Goal: Communication & Community: Answer question/provide support

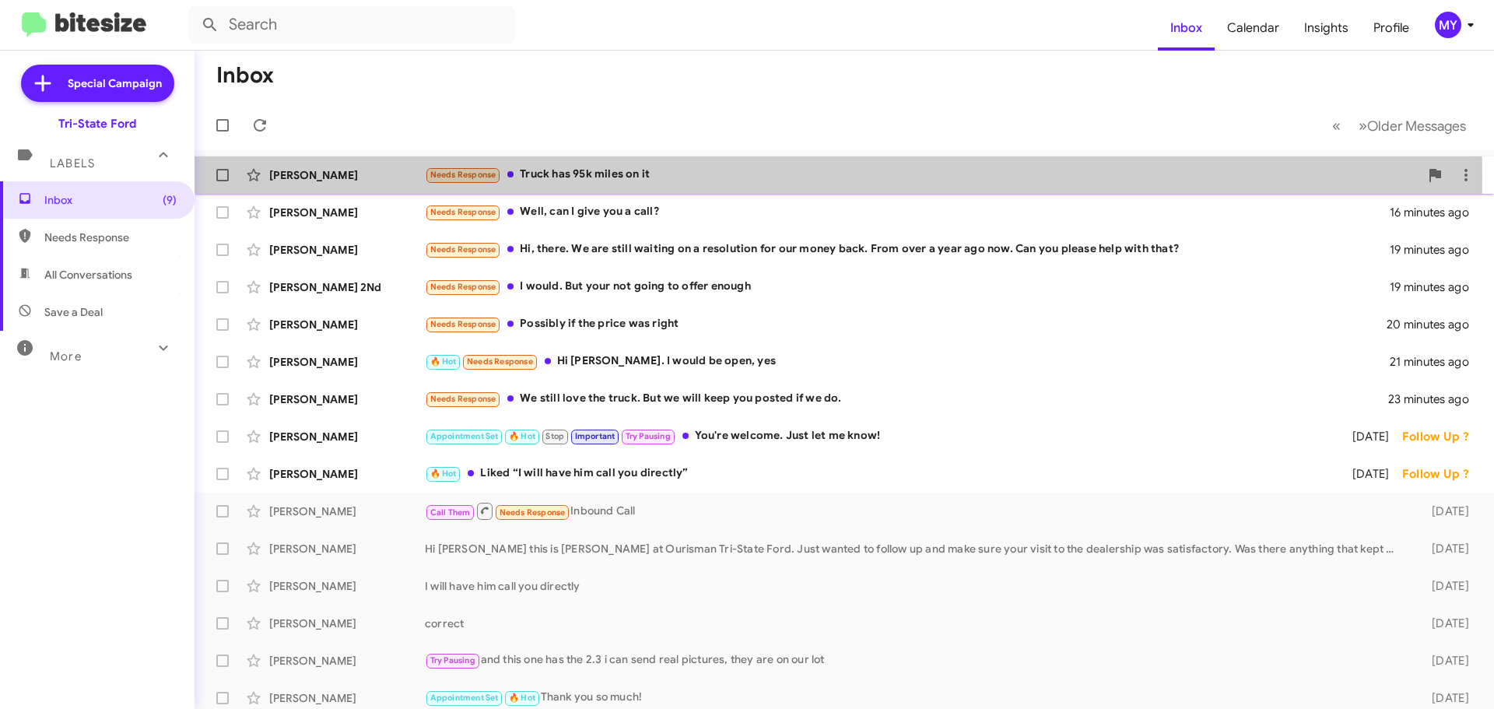
click at [587, 177] on div "Needs Response Truck has 95k miles on it" at bounding box center [922, 175] width 995 height 18
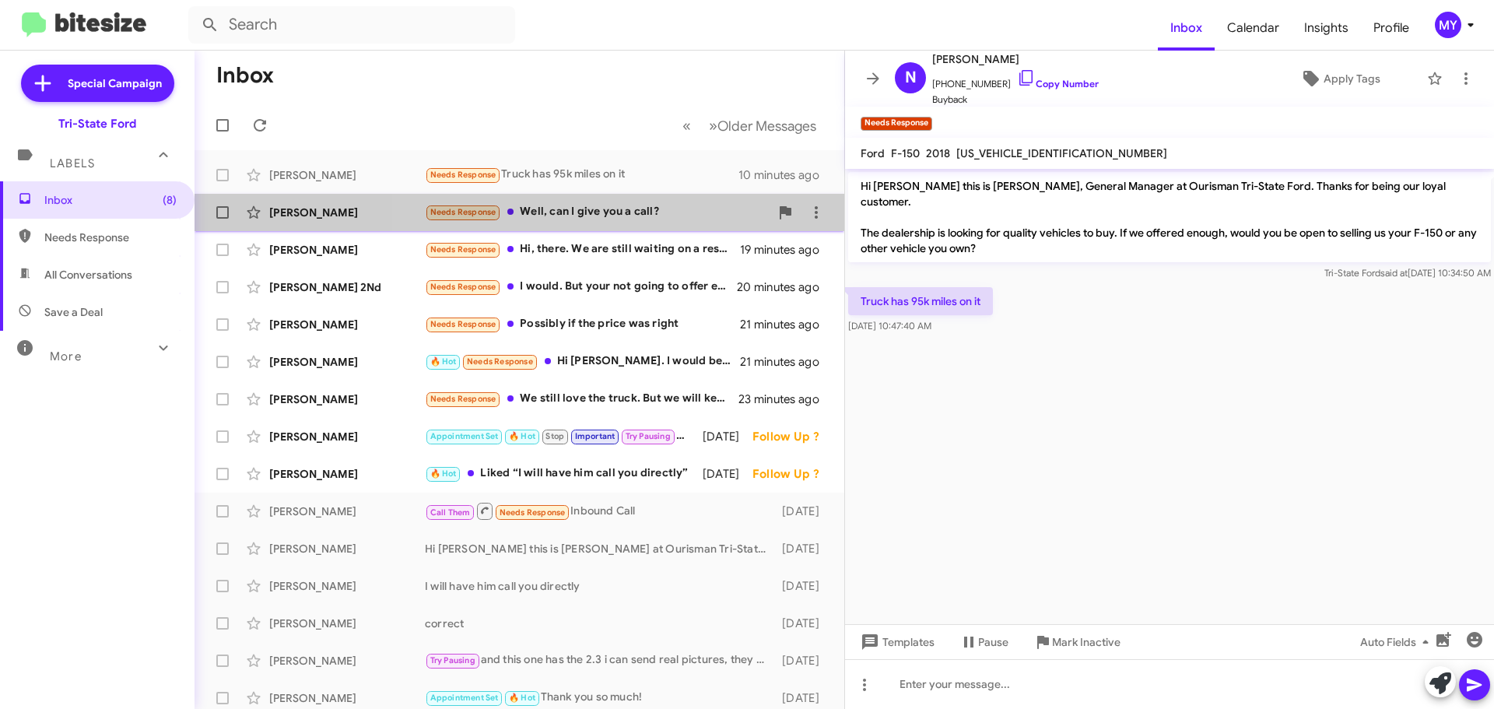
click at [665, 209] on div "Needs Response Well, can I give you a call?" at bounding box center [597, 212] width 345 height 18
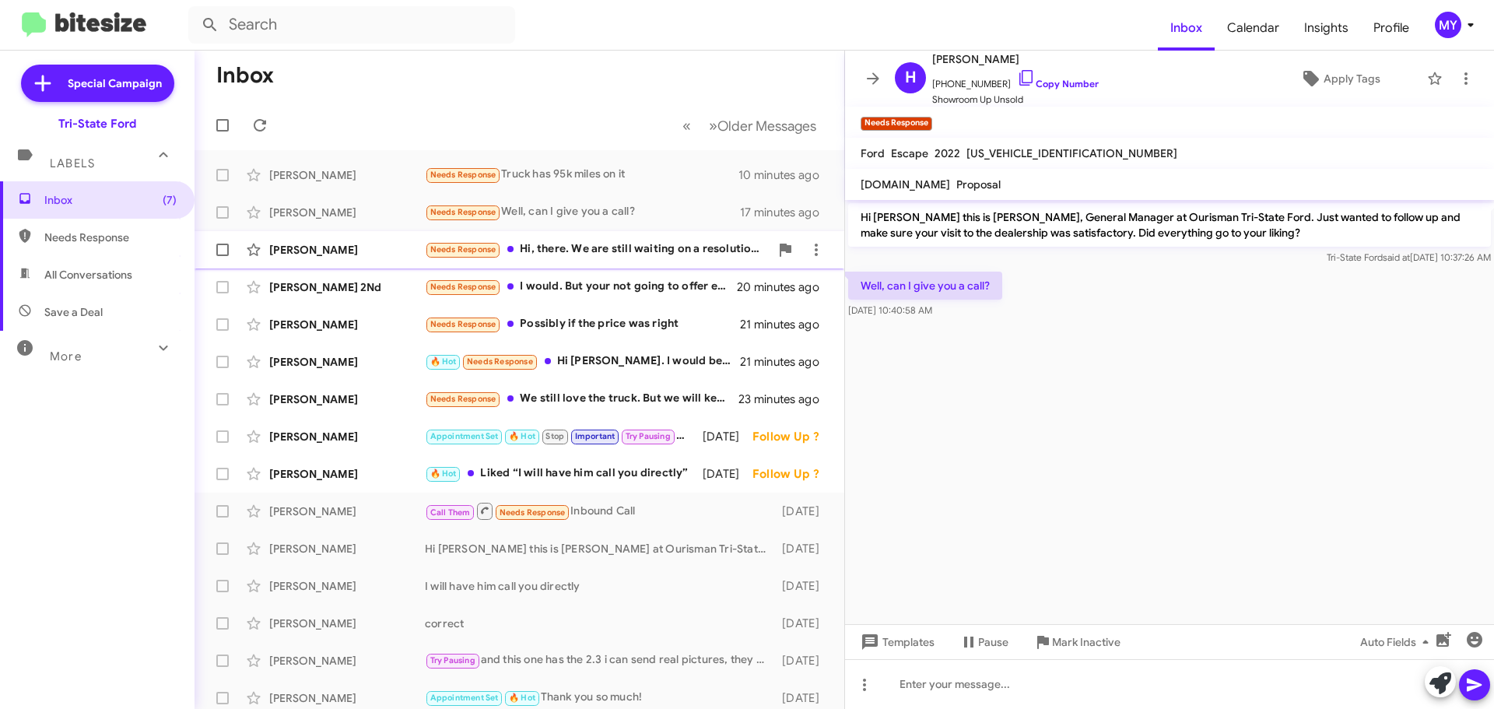
click at [609, 245] on div "Needs Response Hi, there. We are still waiting on a resolution for our money ba…" at bounding box center [597, 249] width 345 height 18
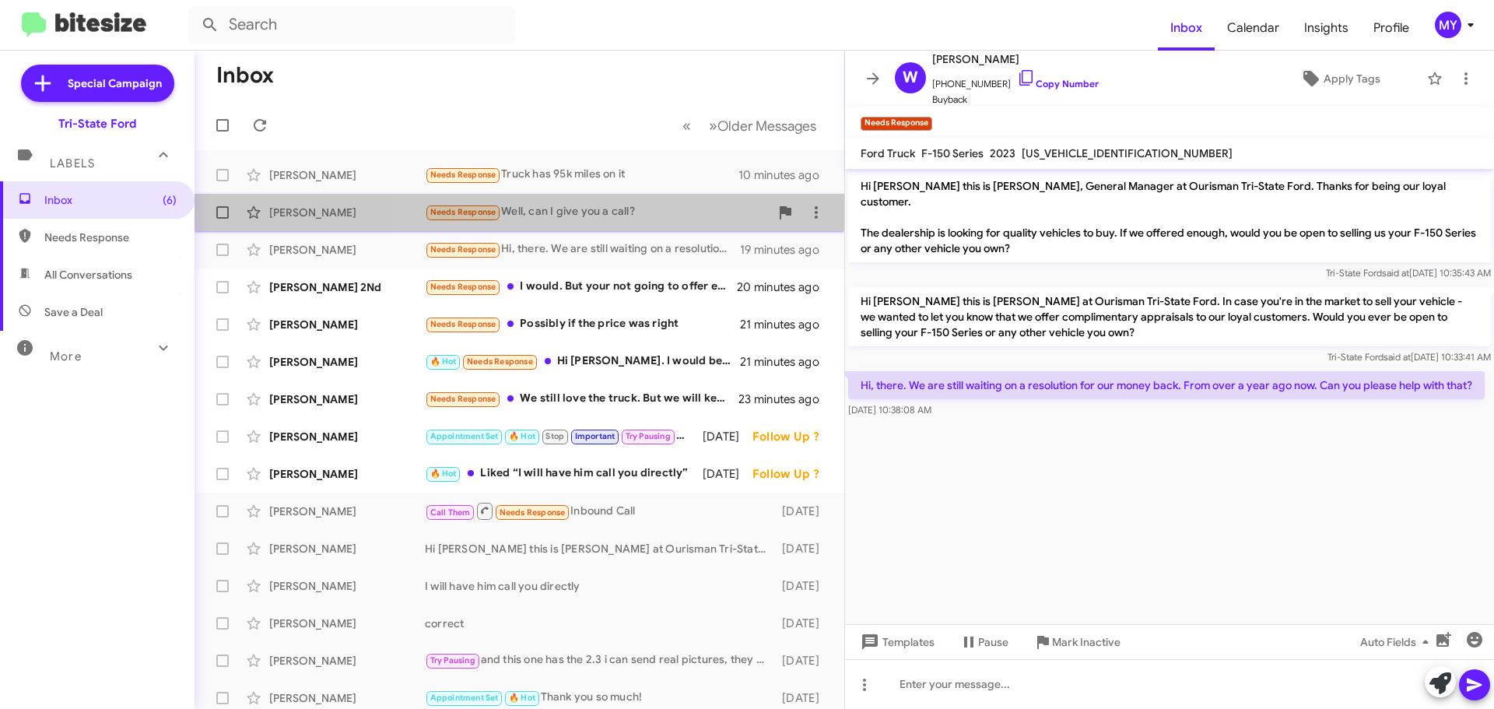
click at [638, 209] on div "Needs Response Well, can I give you a call?" at bounding box center [597, 212] width 345 height 18
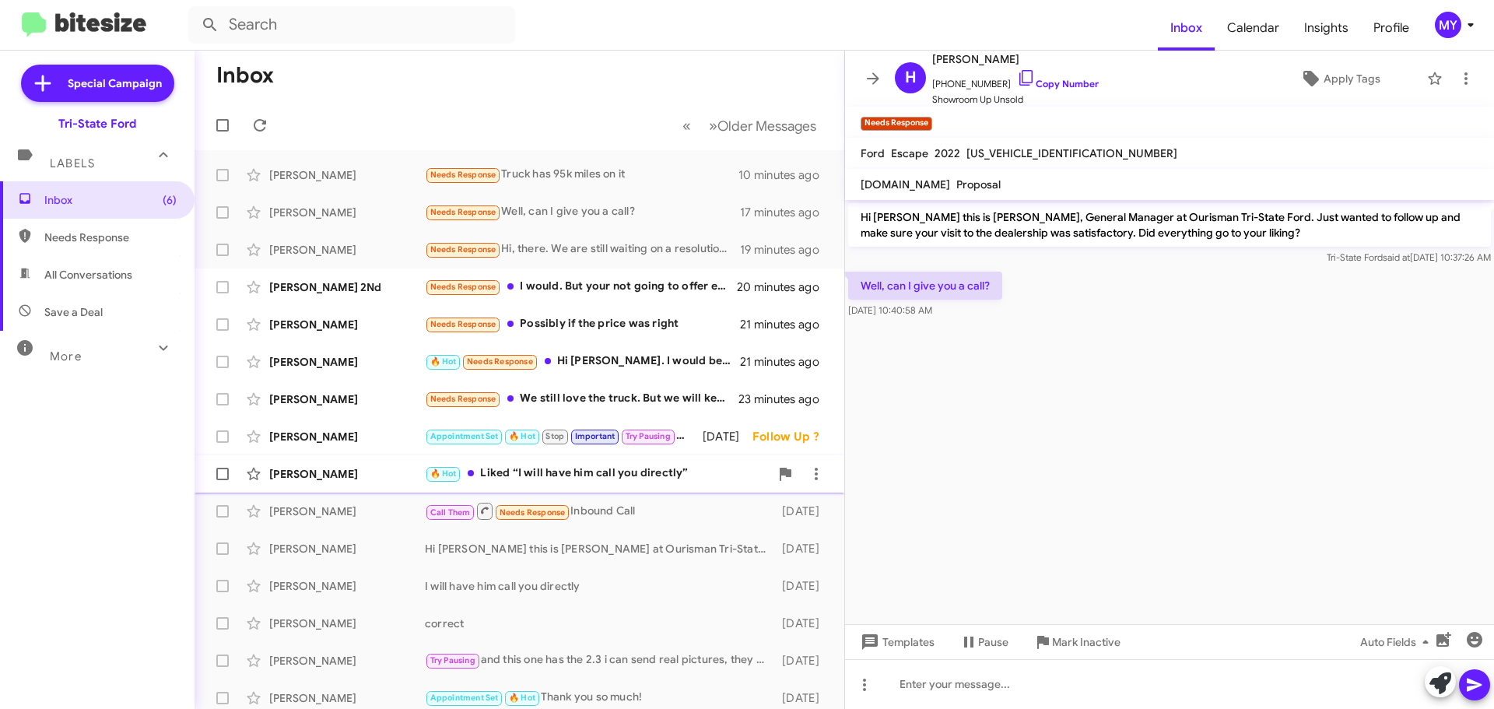
click at [631, 477] on div "🔥 Hot Liked “I will have him call you directly”" at bounding box center [597, 474] width 345 height 18
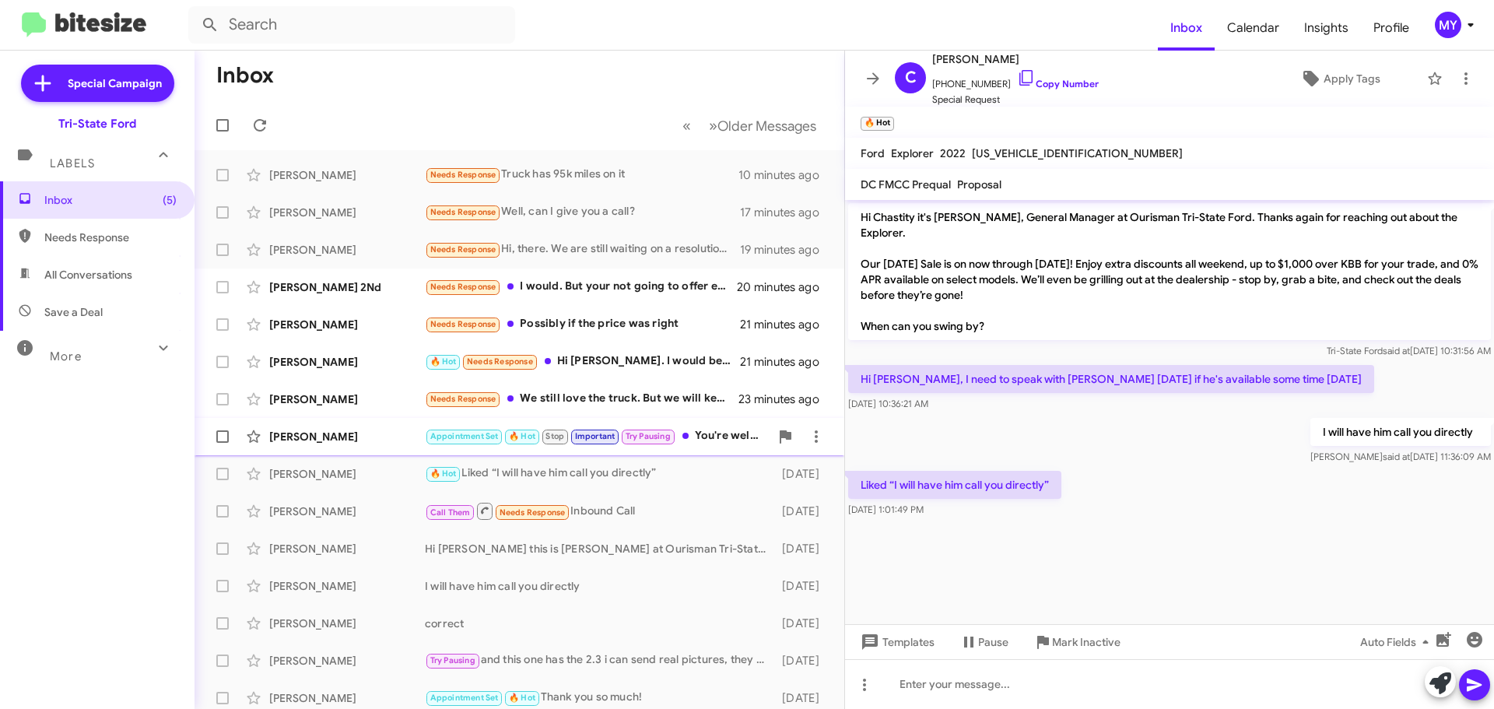
click at [713, 428] on div "Appointment Set 🔥 Hot Stop Important Try Pausing You're welcome. Just let me kn…" at bounding box center [597, 436] width 345 height 18
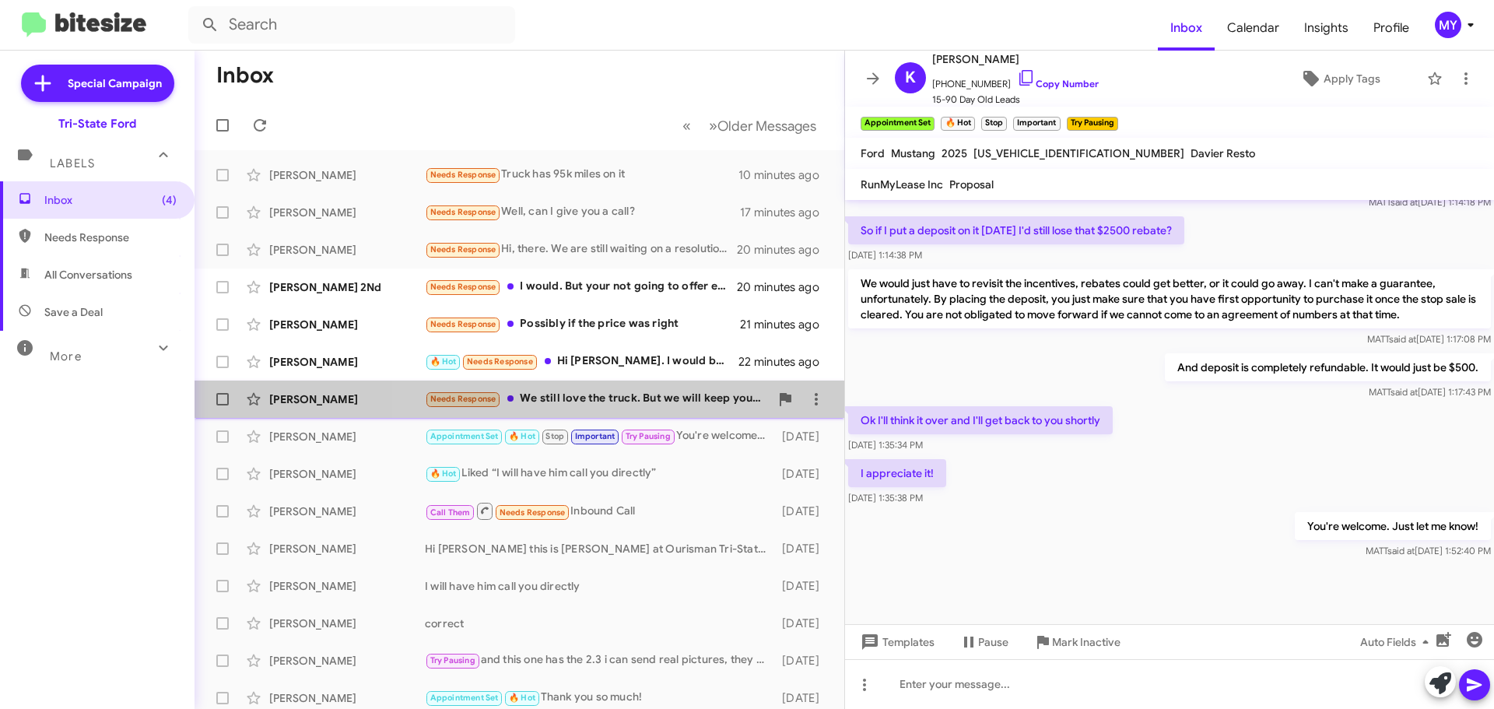
click at [642, 393] on div "Needs Response We still love the truck. But we will keep you posted if we do." at bounding box center [597, 399] width 345 height 18
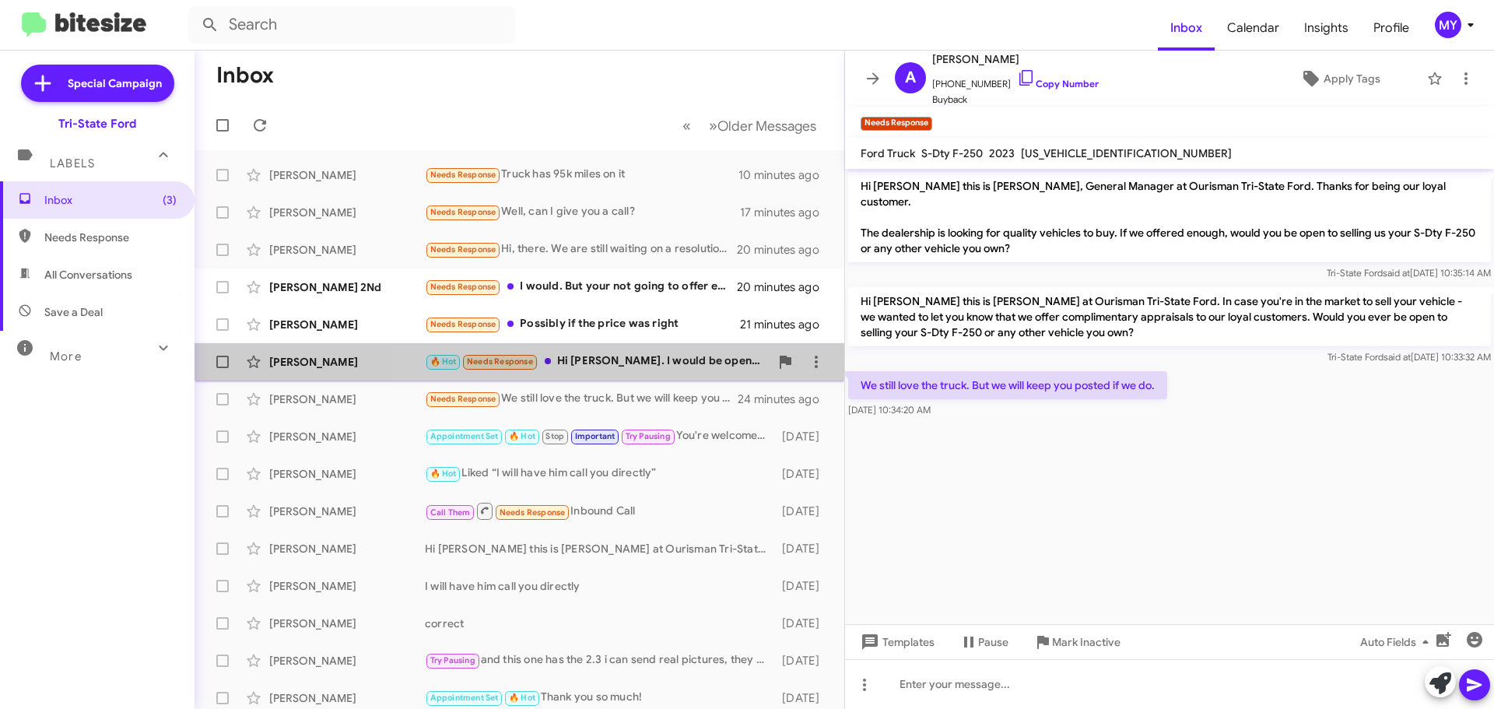
click at [627, 364] on div "🔥 Hot Needs Response Hi [PERSON_NAME]. I would be open, yes" at bounding box center [597, 362] width 345 height 18
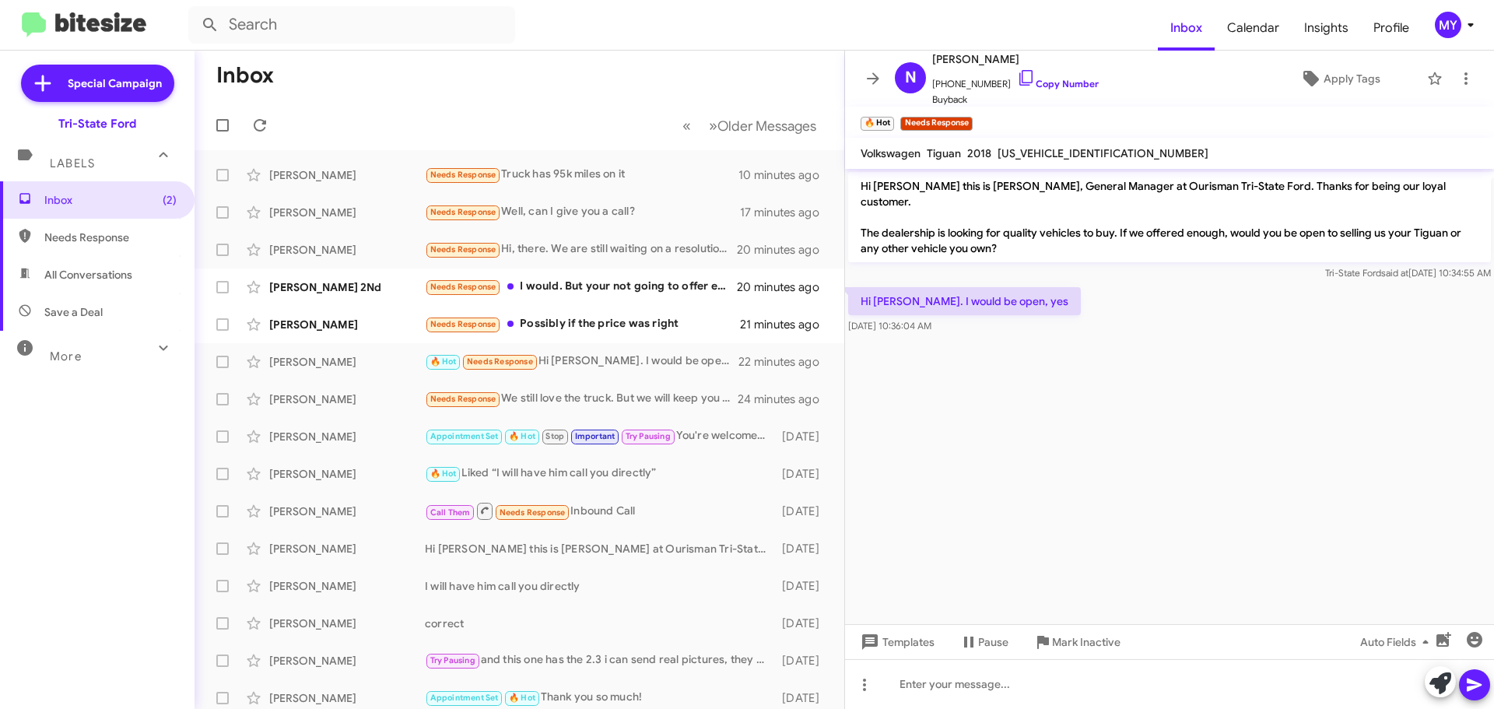
click at [1034, 153] on span "[US_VEHICLE_IDENTIFICATION_NUMBER]" at bounding box center [1103, 153] width 211 height 14
copy span "[US_VEHICLE_IDENTIFICATION_NUMBER]"
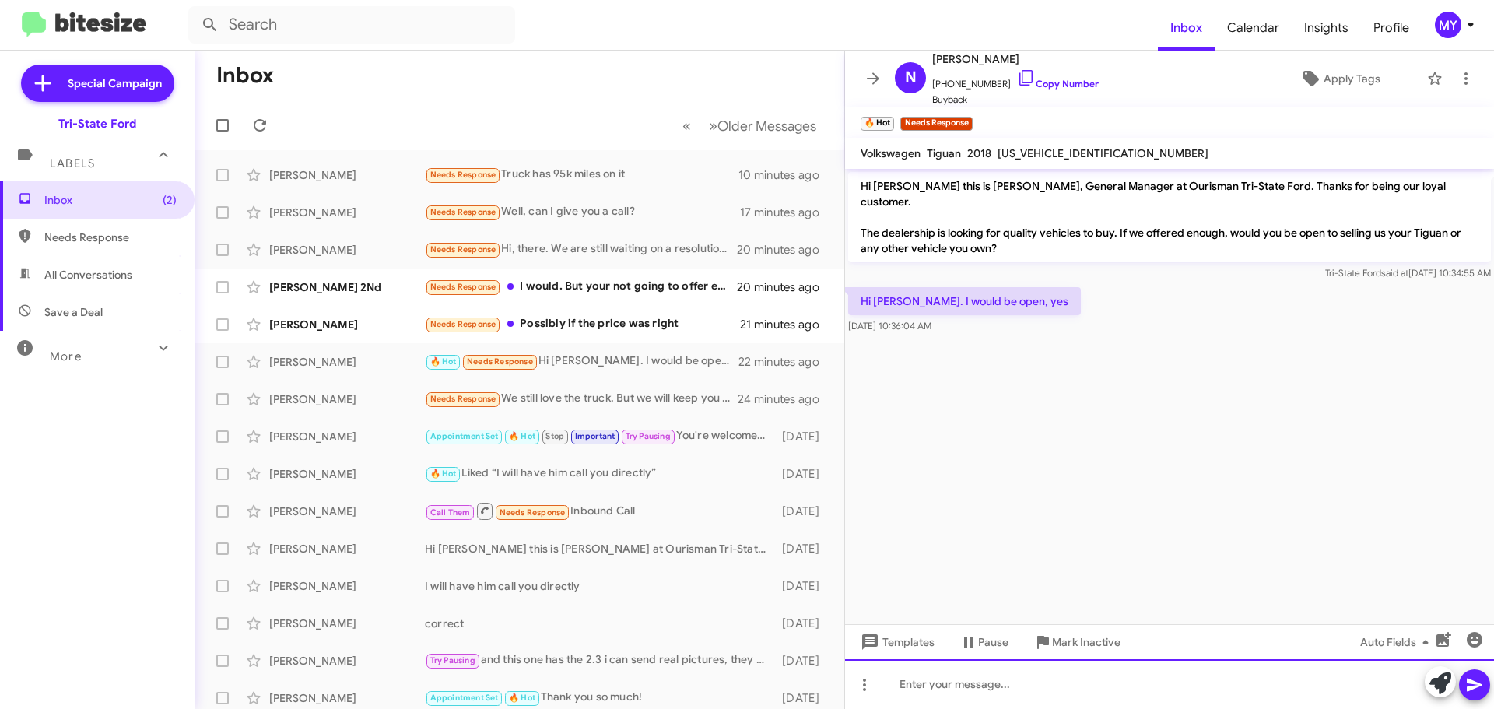
click at [934, 693] on div at bounding box center [1169, 684] width 649 height 50
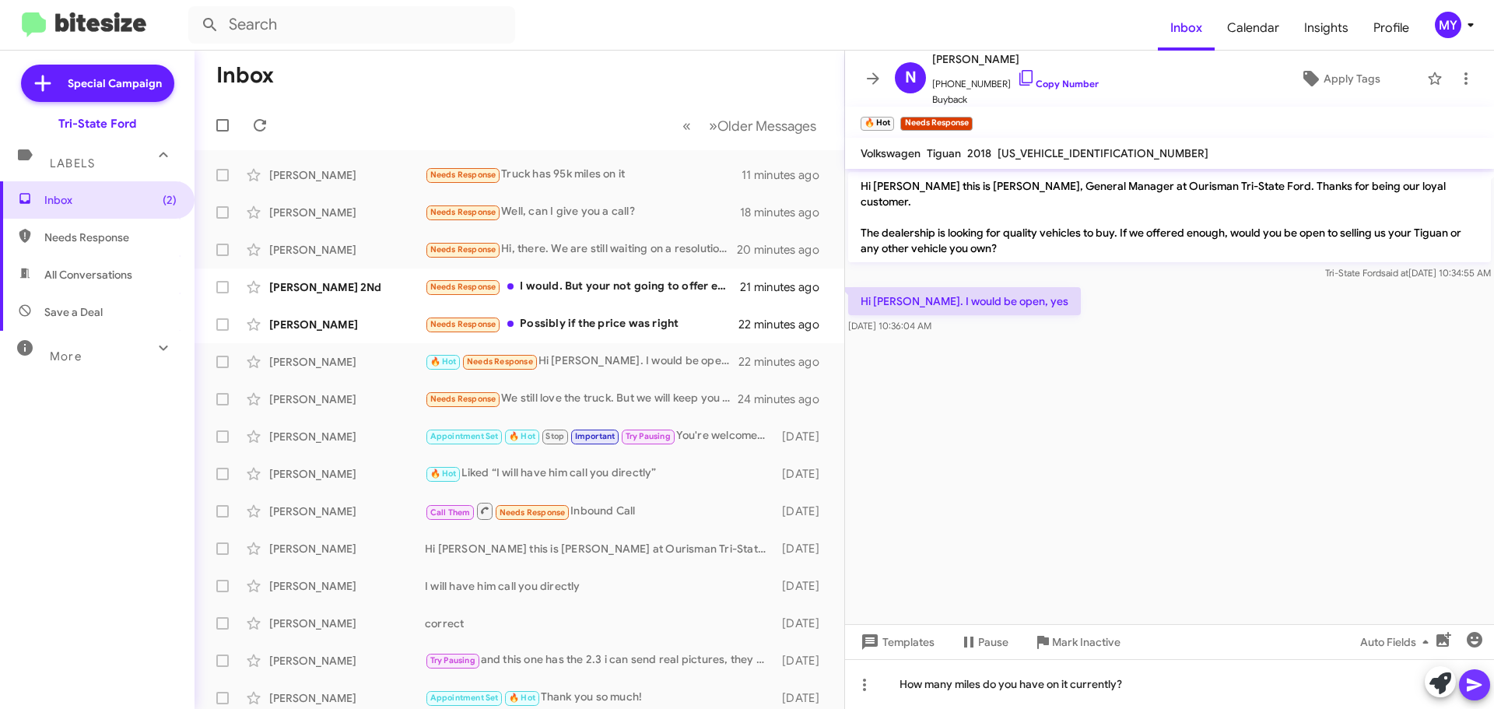
click at [1477, 694] on span at bounding box center [1475, 684] width 19 height 31
click at [631, 324] on div "Needs Response Possibly if the price was right" at bounding box center [597, 324] width 345 height 18
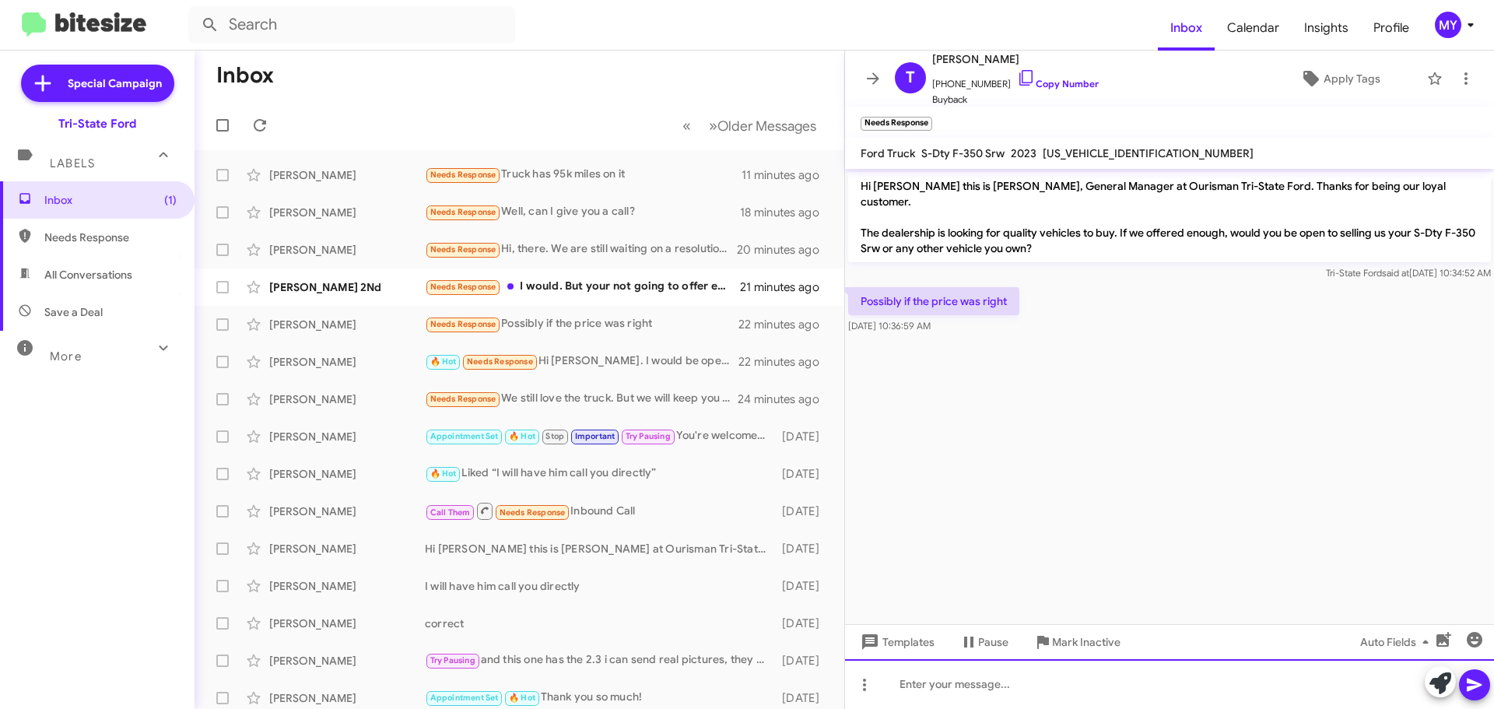
click at [973, 682] on div at bounding box center [1169, 684] width 649 height 50
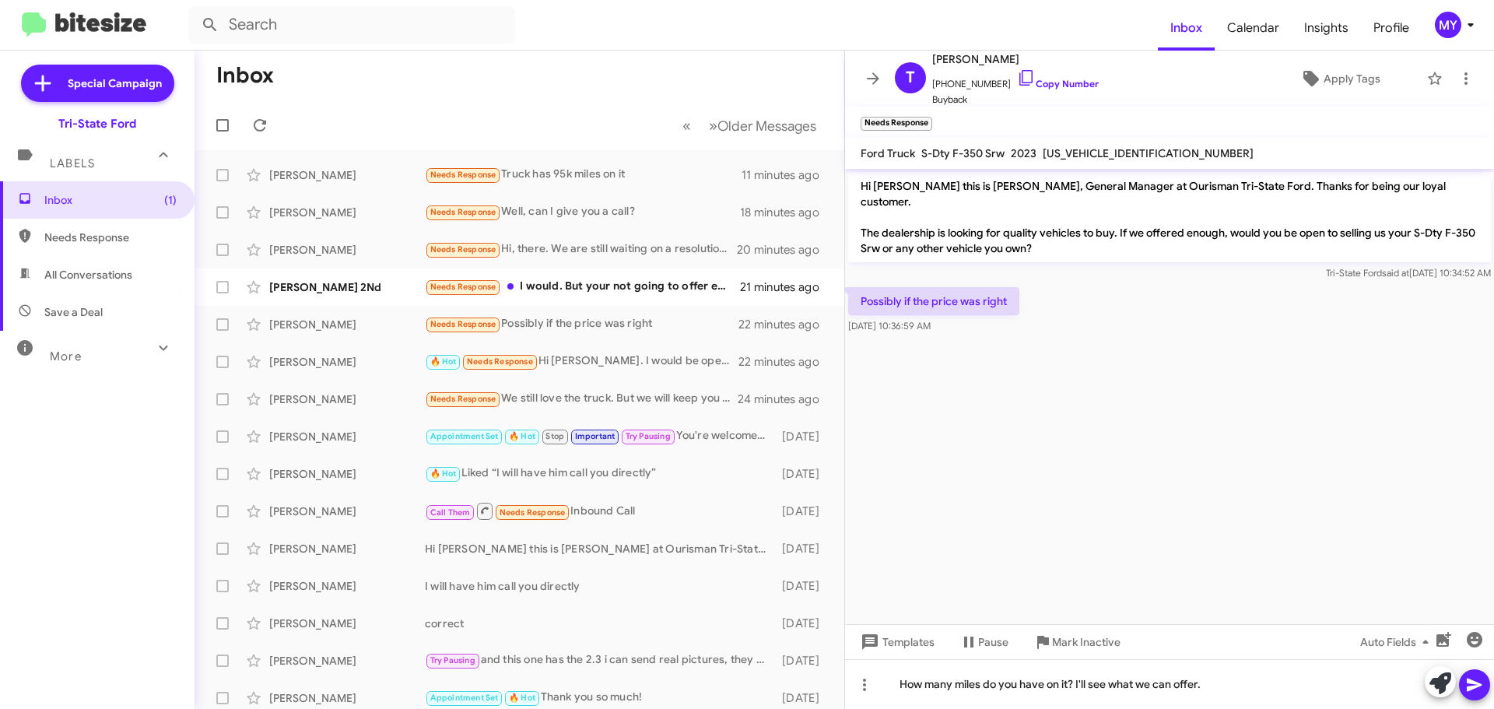
click at [1480, 689] on icon at bounding box center [1475, 685] width 19 height 19
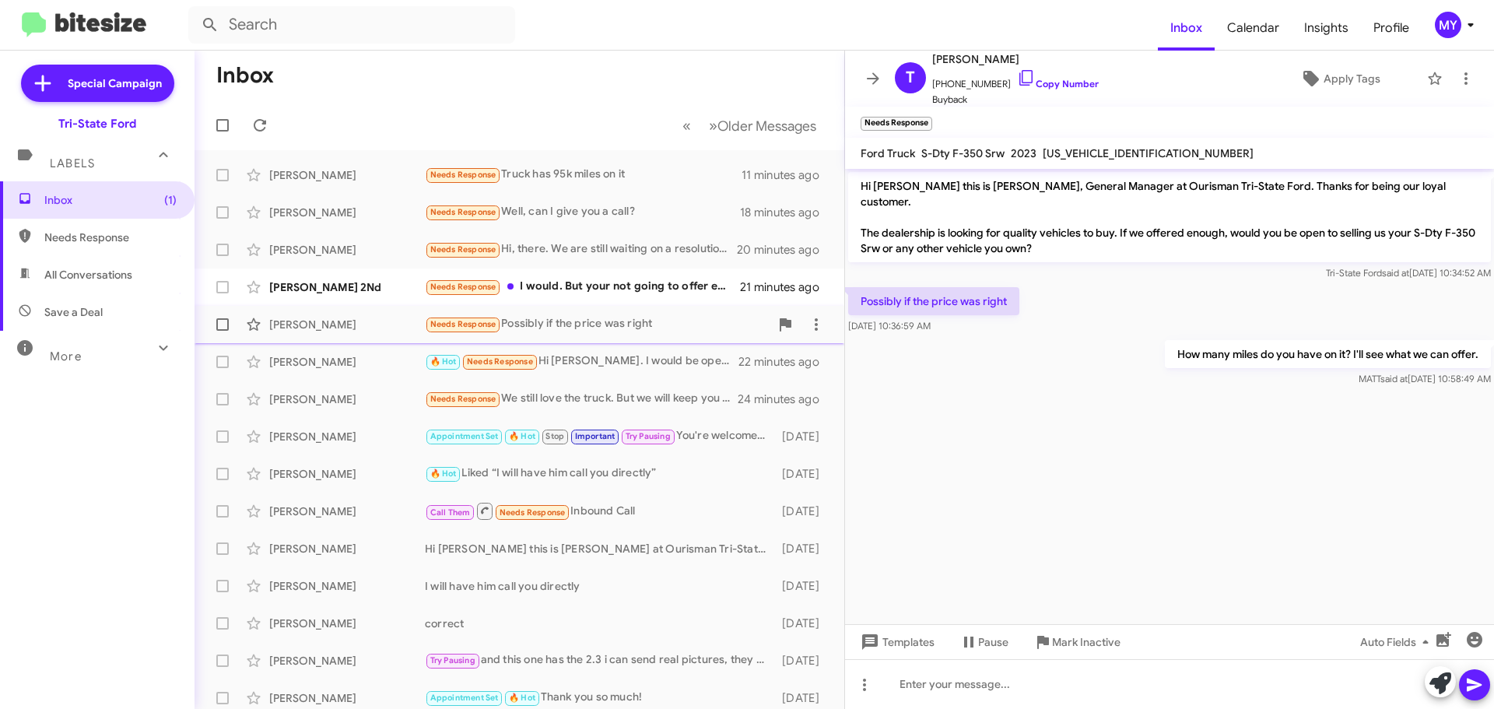
click at [623, 321] on div "Needs Response Possibly if the price was right" at bounding box center [597, 324] width 345 height 18
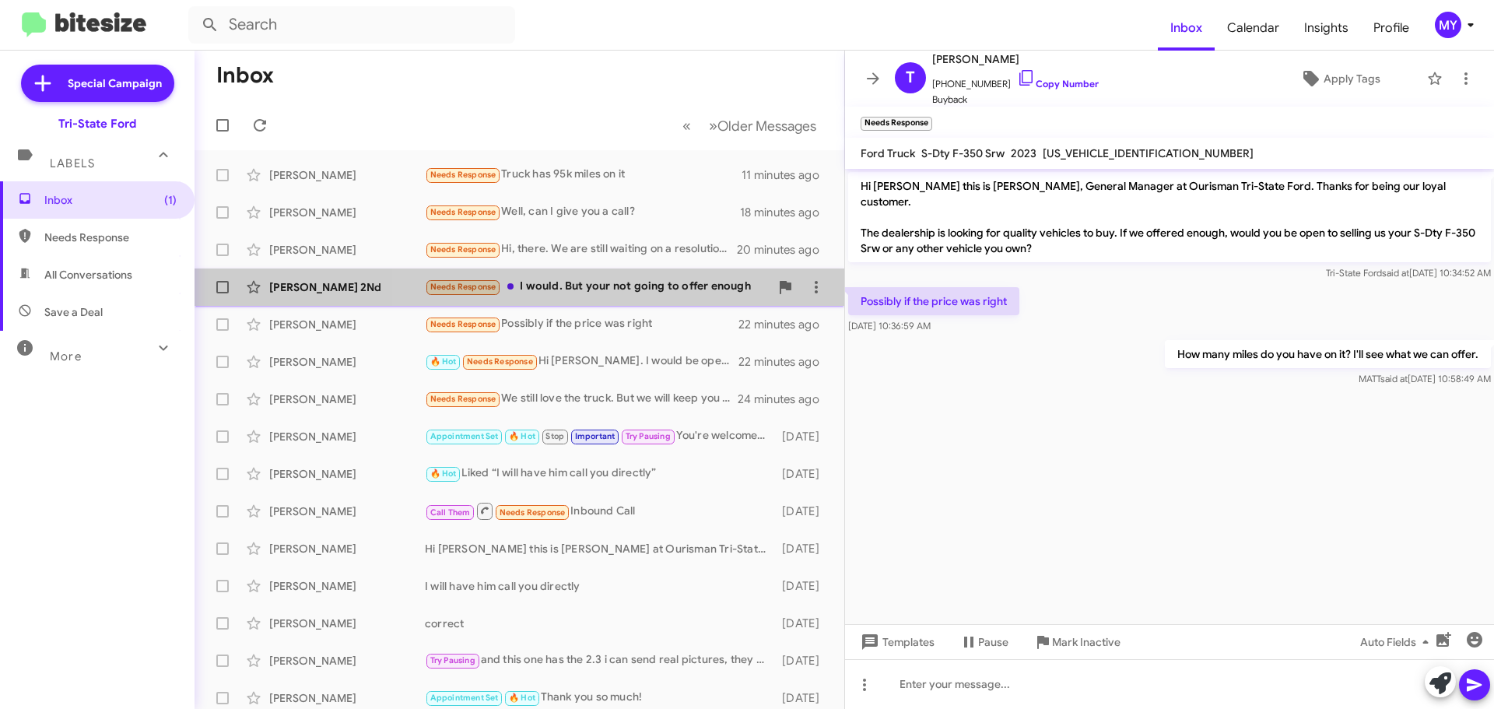
click at [654, 289] on div "Needs Response I would. But your not going to offer enough" at bounding box center [597, 287] width 345 height 18
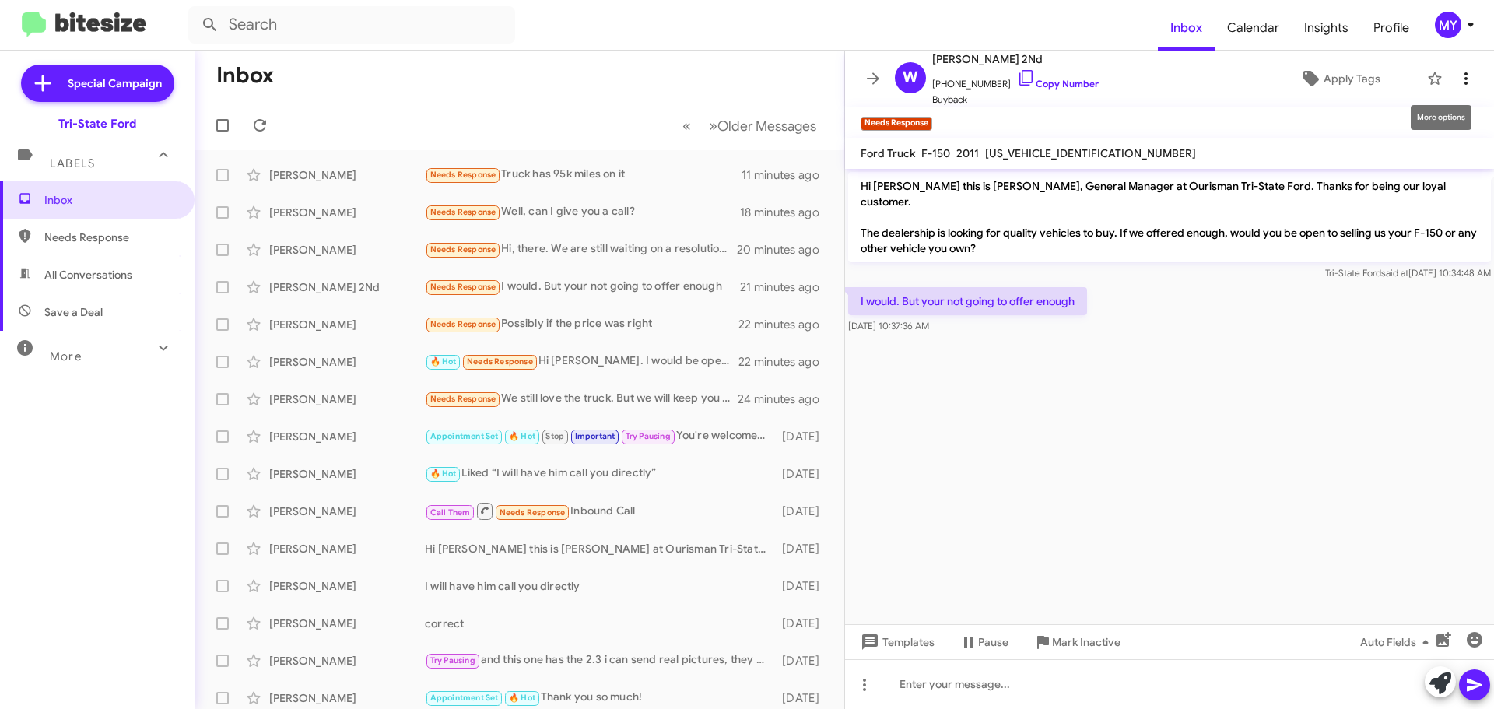
click at [1458, 82] on icon at bounding box center [1466, 78] width 19 height 19
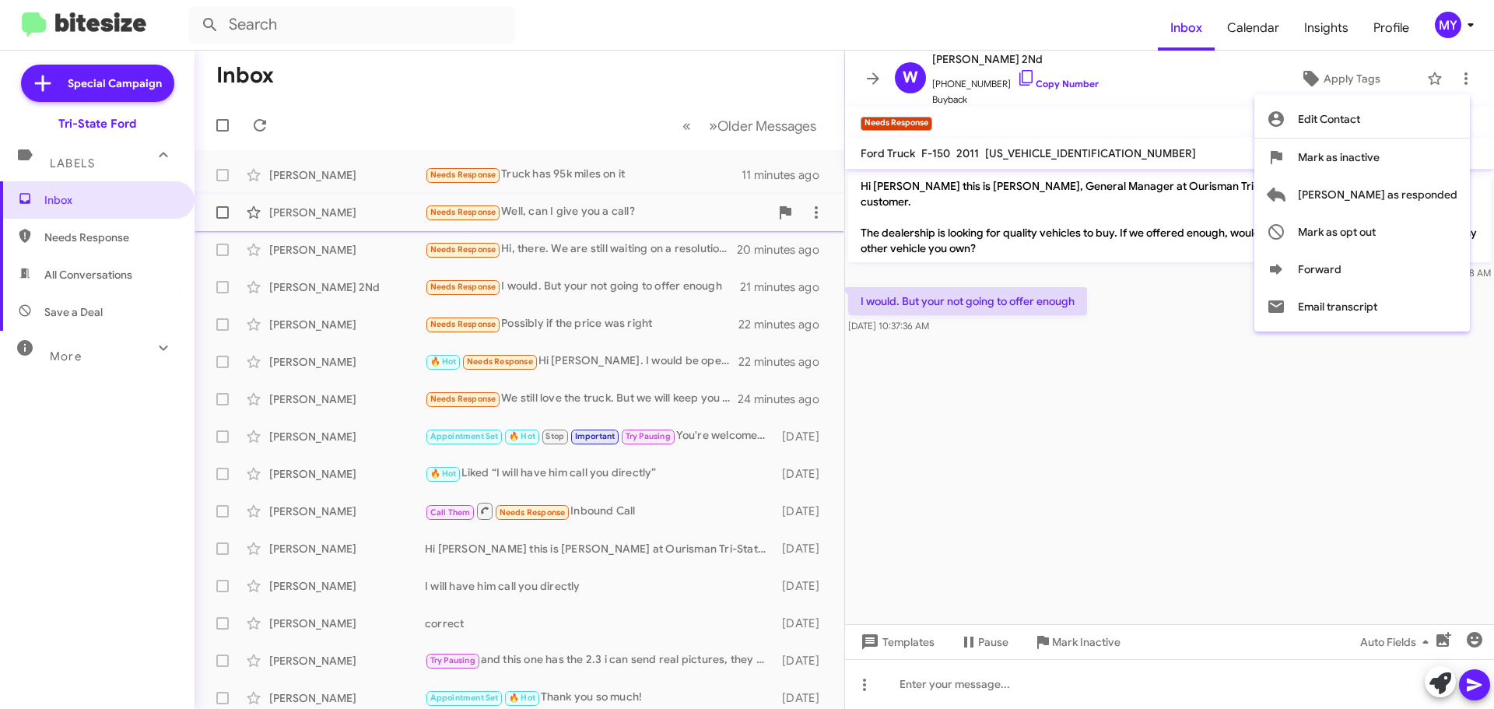
click at [1422, 195] on span "[PERSON_NAME] as responded" at bounding box center [1378, 194] width 160 height 37
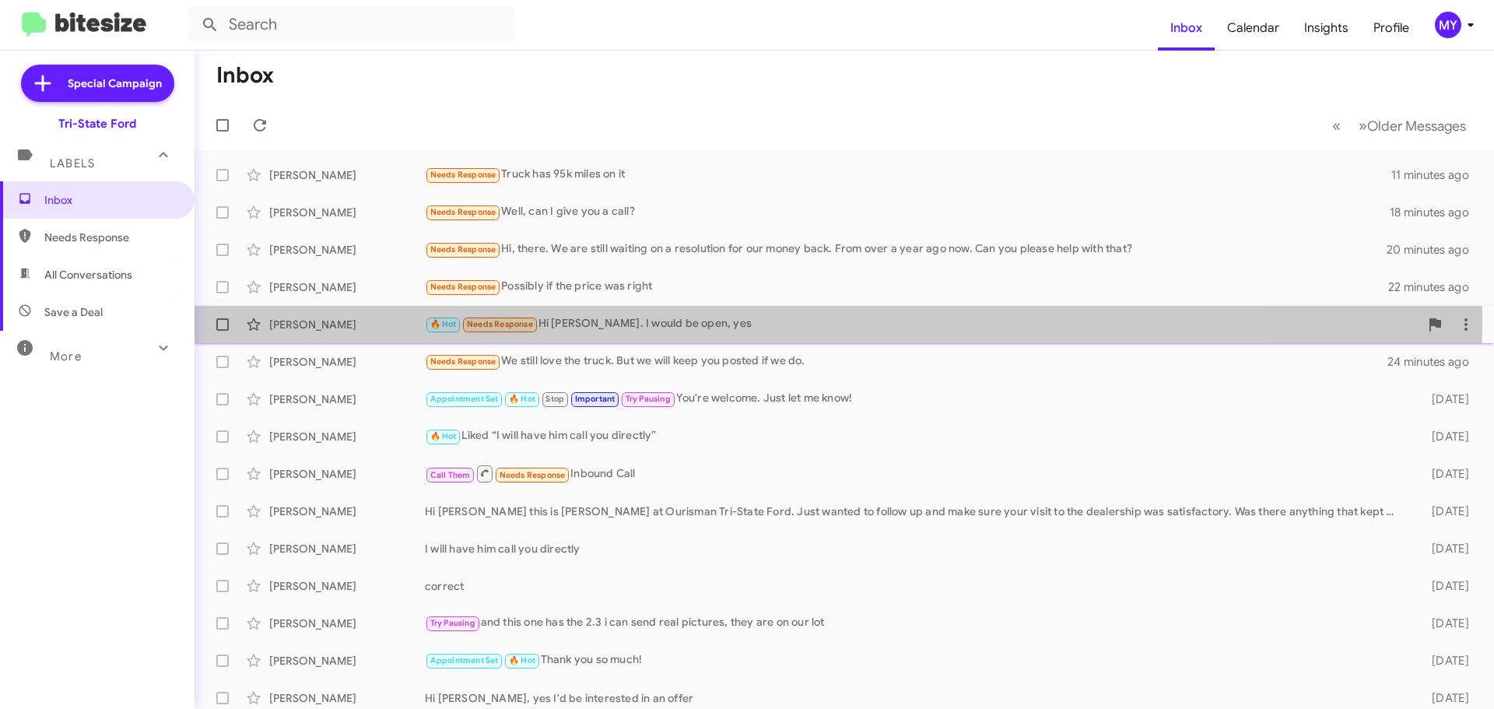
click at [684, 323] on div "🔥 Hot Needs Response Hi [PERSON_NAME]. I would be open, yes" at bounding box center [922, 324] width 995 height 18
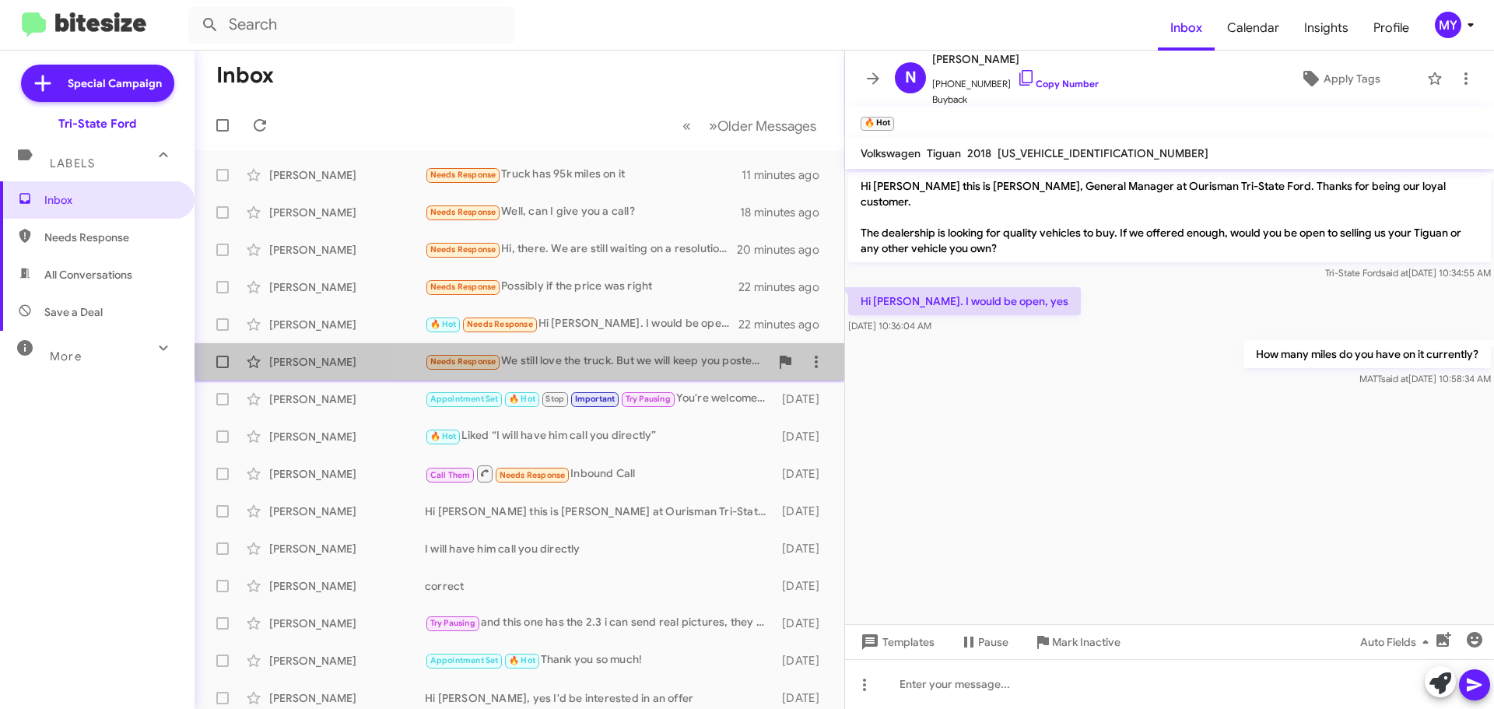
click at [654, 350] on div "[PERSON_NAME] Needs Response We still love the truck. But we will keep you post…" at bounding box center [519, 361] width 625 height 31
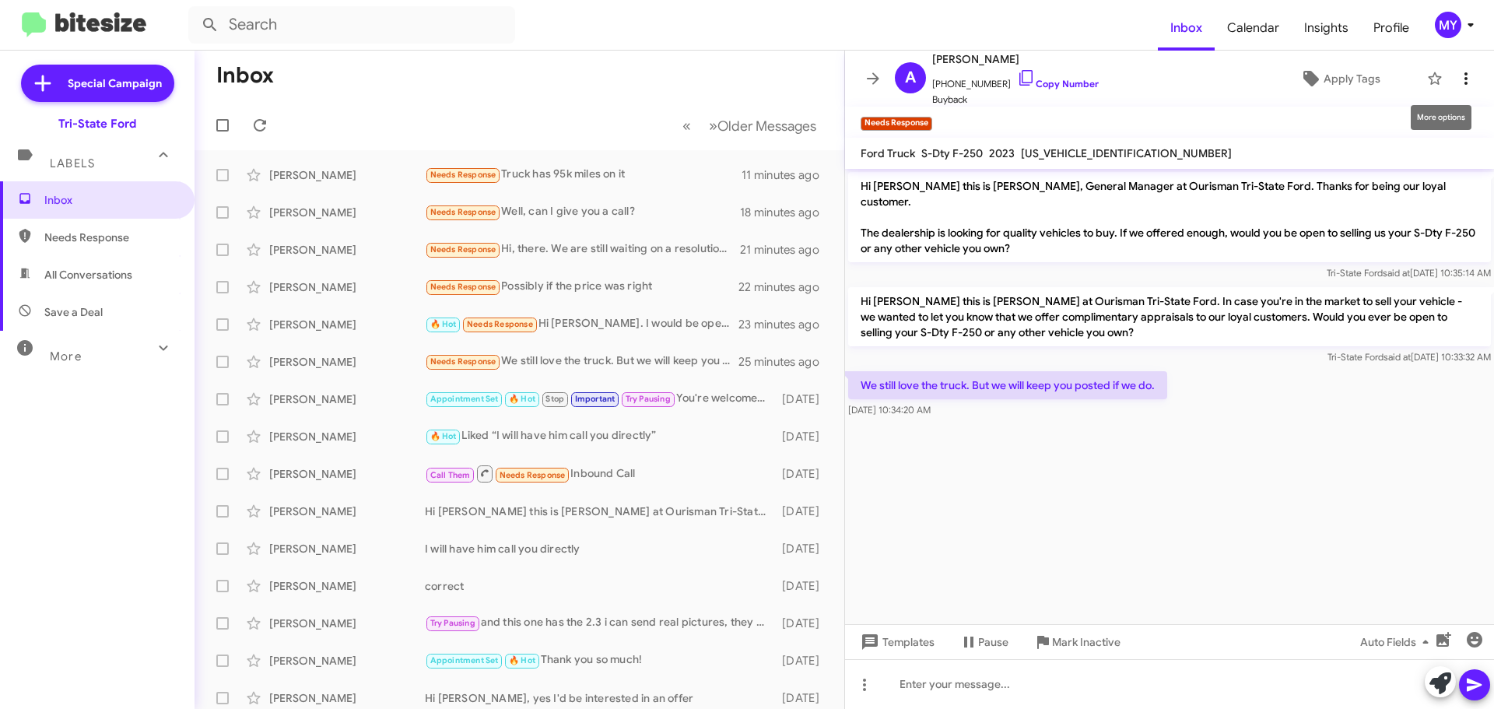
click at [1465, 78] on icon at bounding box center [1466, 78] width 3 height 12
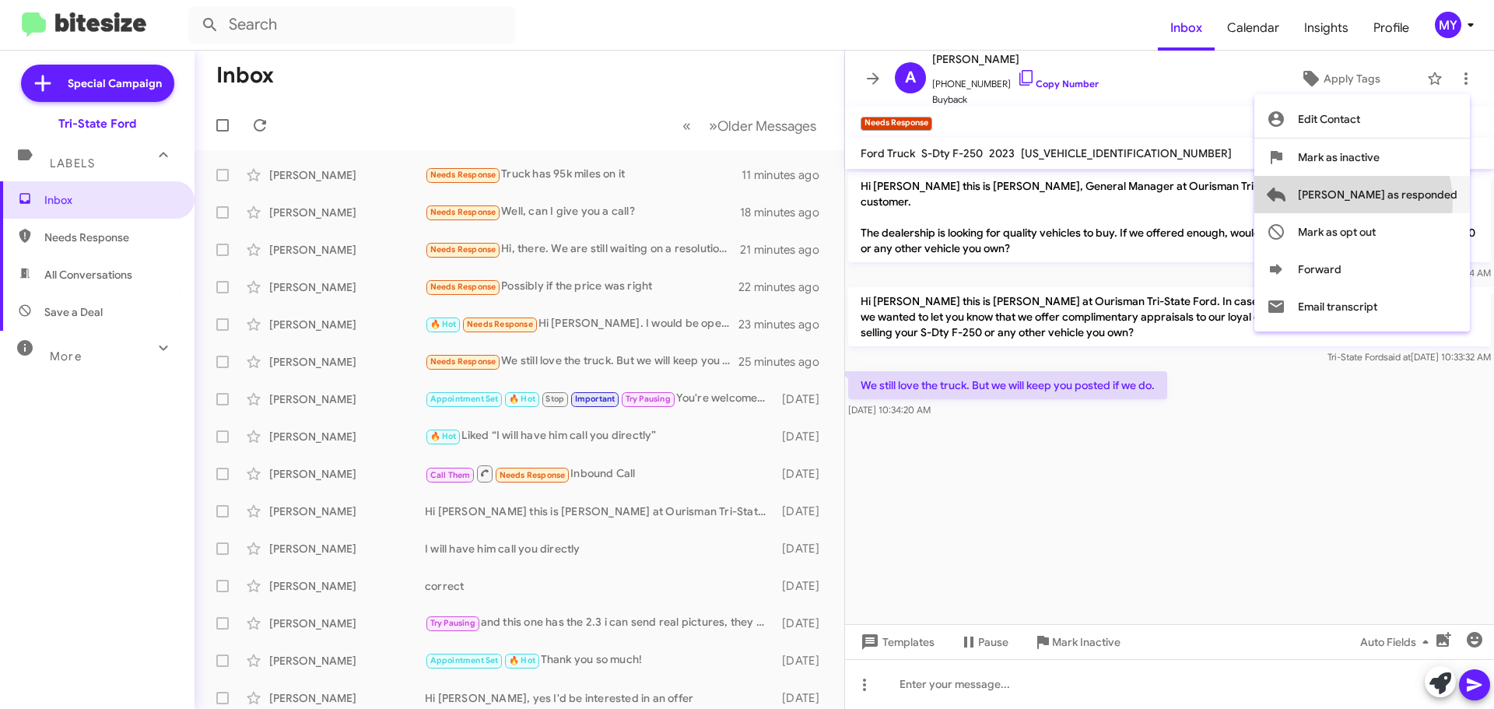
click at [1415, 202] on span "[PERSON_NAME] as responded" at bounding box center [1378, 194] width 160 height 37
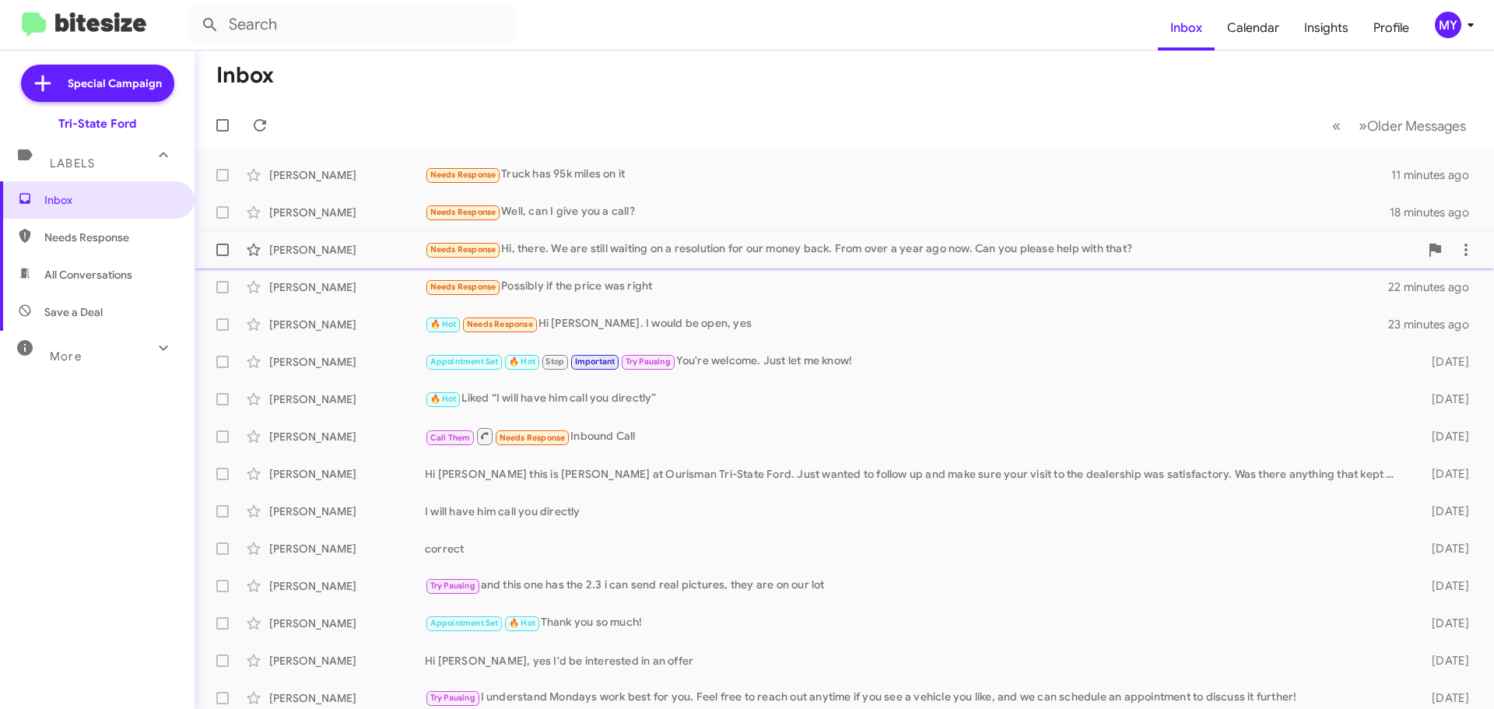
click at [711, 249] on div "Needs Response Hi, there. We are still waiting on a resolution for our money ba…" at bounding box center [922, 249] width 995 height 18
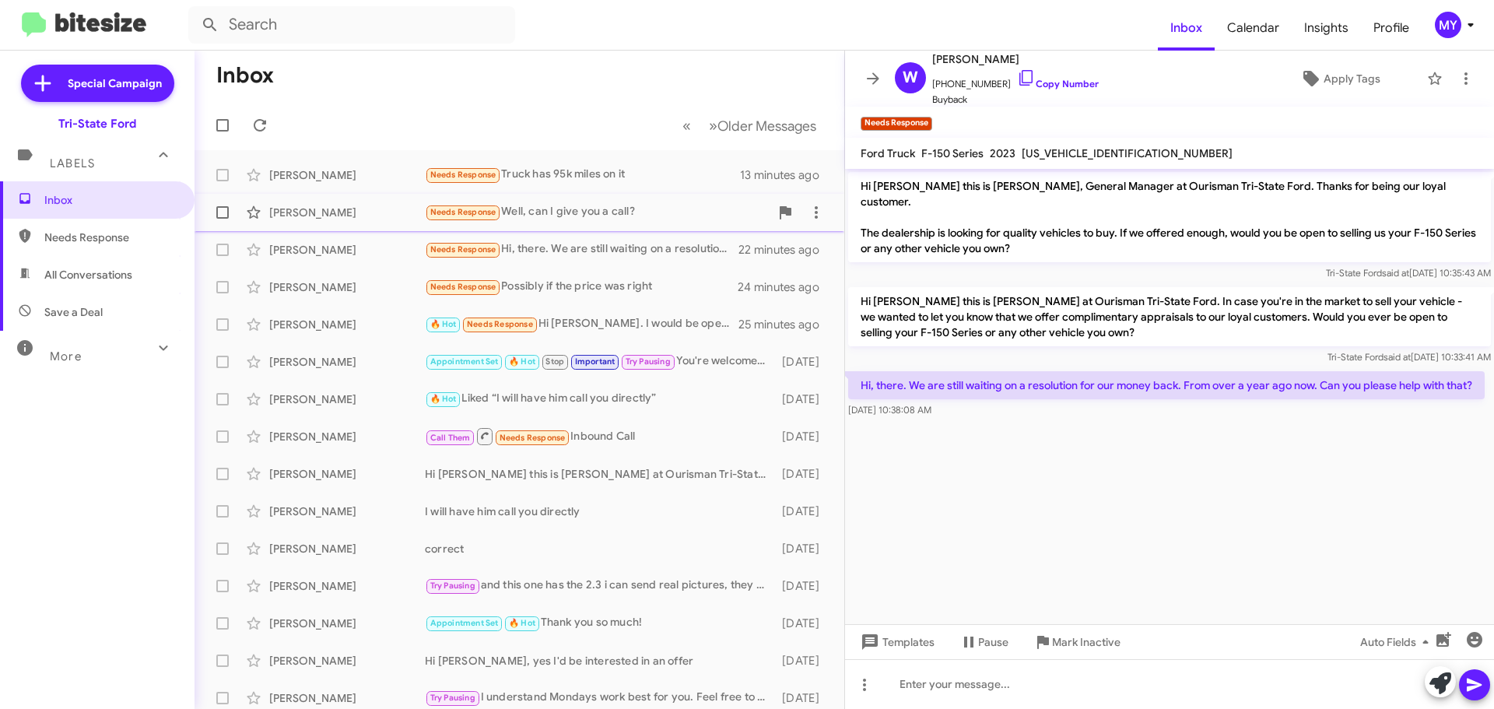
click at [592, 213] on div "Needs Response Well, can I give you a call?" at bounding box center [597, 212] width 345 height 18
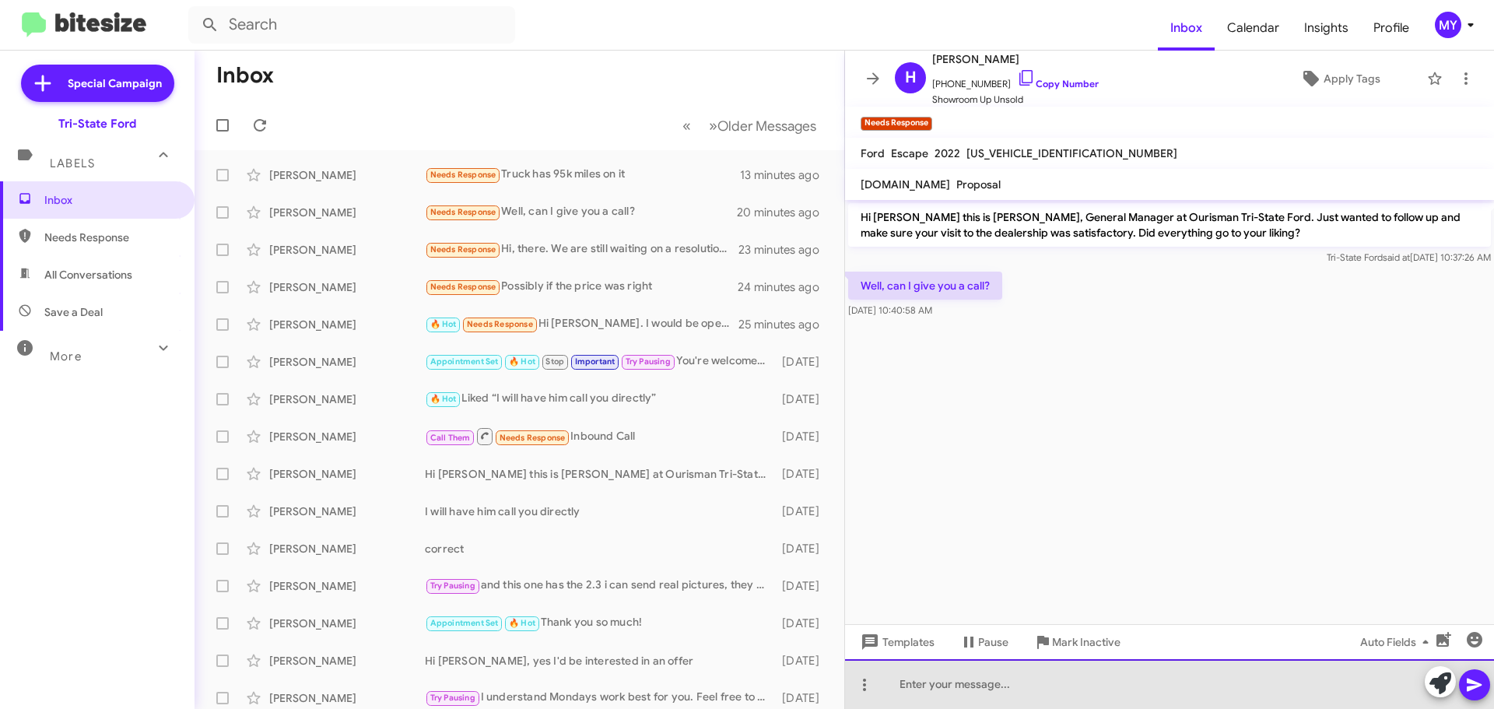
click at [921, 679] on div at bounding box center [1169, 684] width 649 height 50
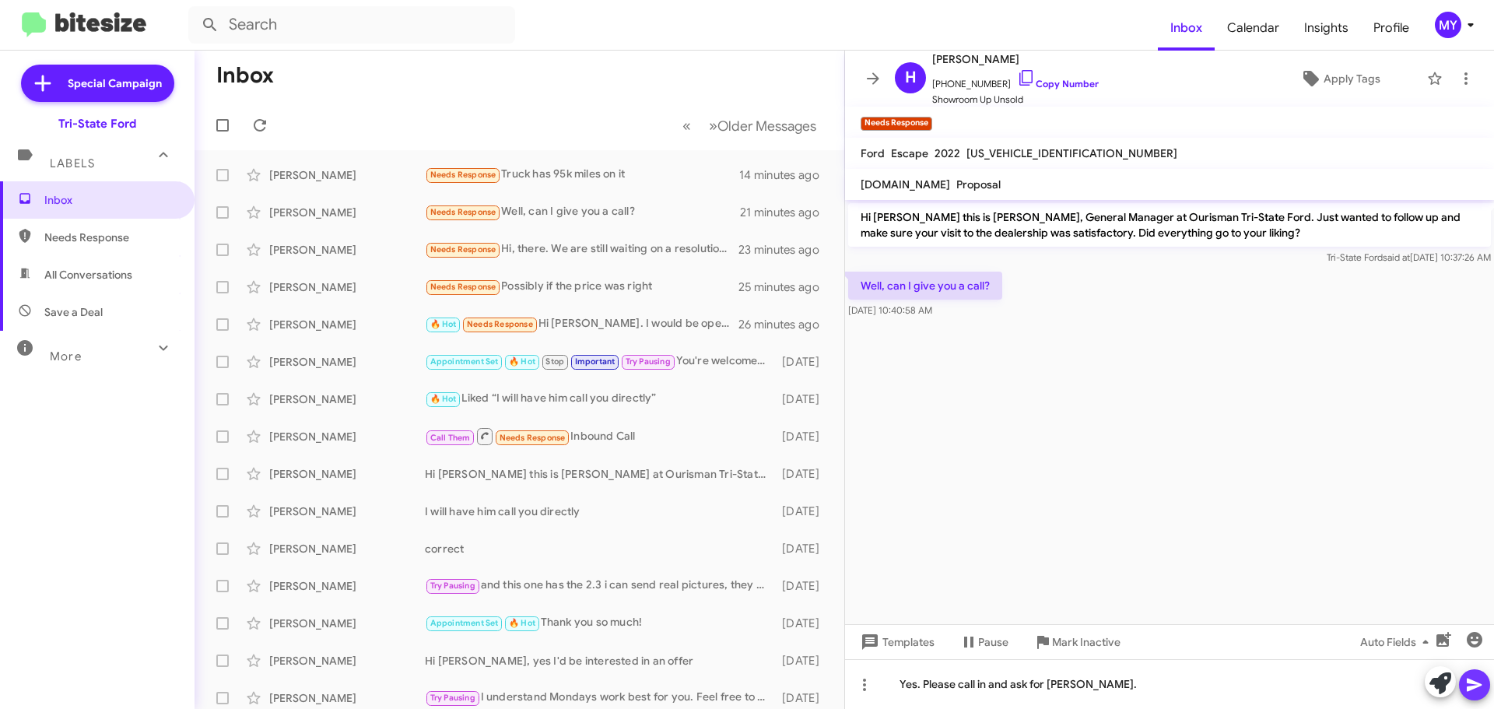
click at [1469, 683] on icon at bounding box center [1474, 685] width 15 height 13
click at [578, 252] on div "Needs Response Hi, there. We are still waiting on a resolution for our money ba…" at bounding box center [597, 249] width 345 height 18
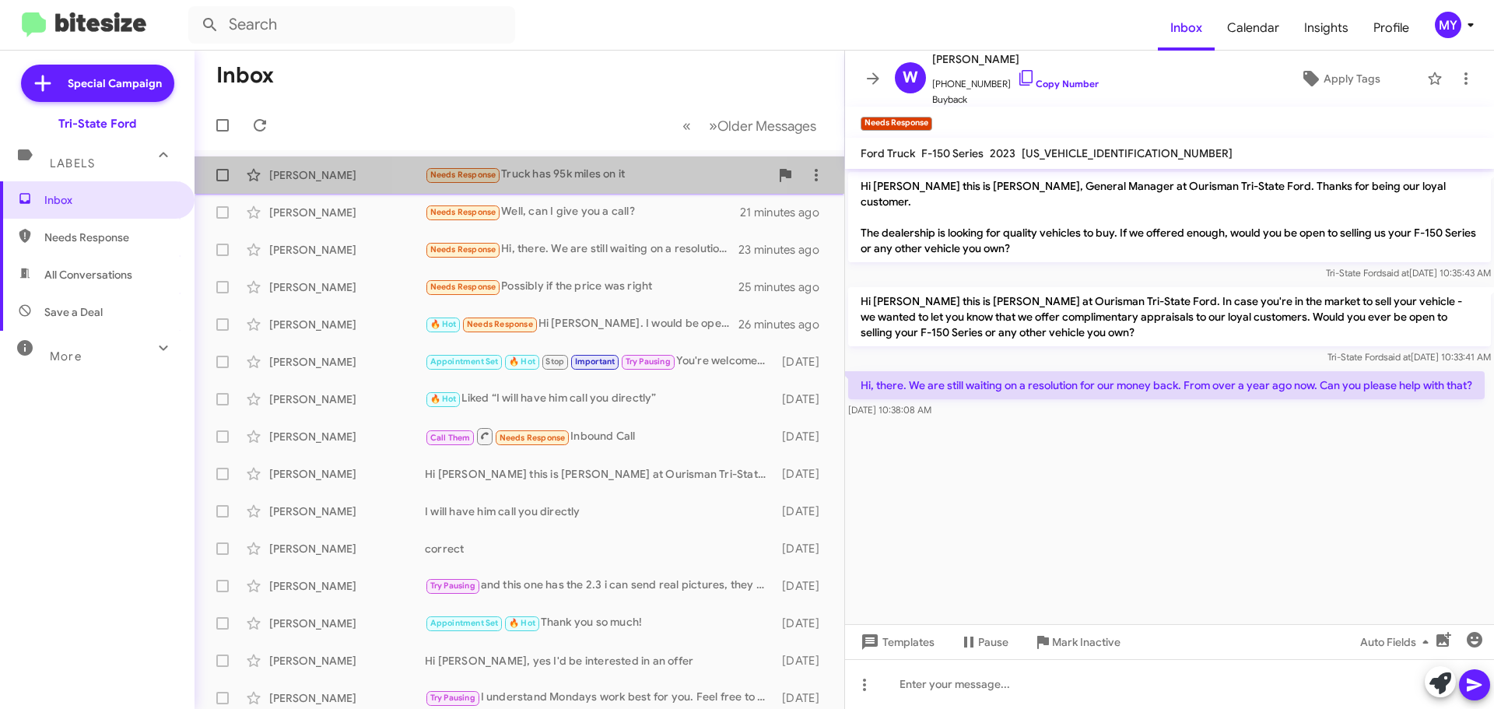
click at [594, 176] on div "Needs Response Truck has 95k miles on it" at bounding box center [597, 175] width 345 height 18
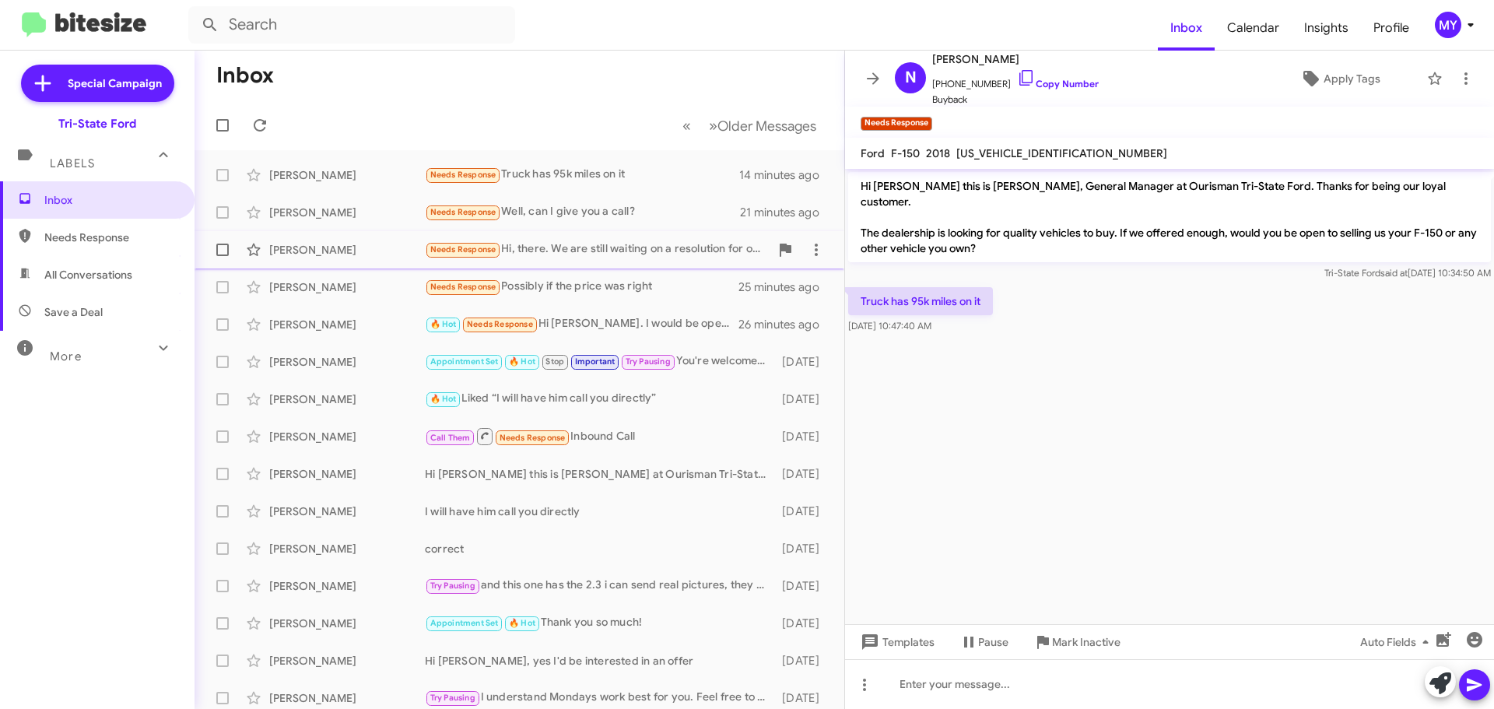
click at [662, 251] on div "Needs Response Hi, there. We are still waiting on a resolution for our money ba…" at bounding box center [597, 249] width 345 height 18
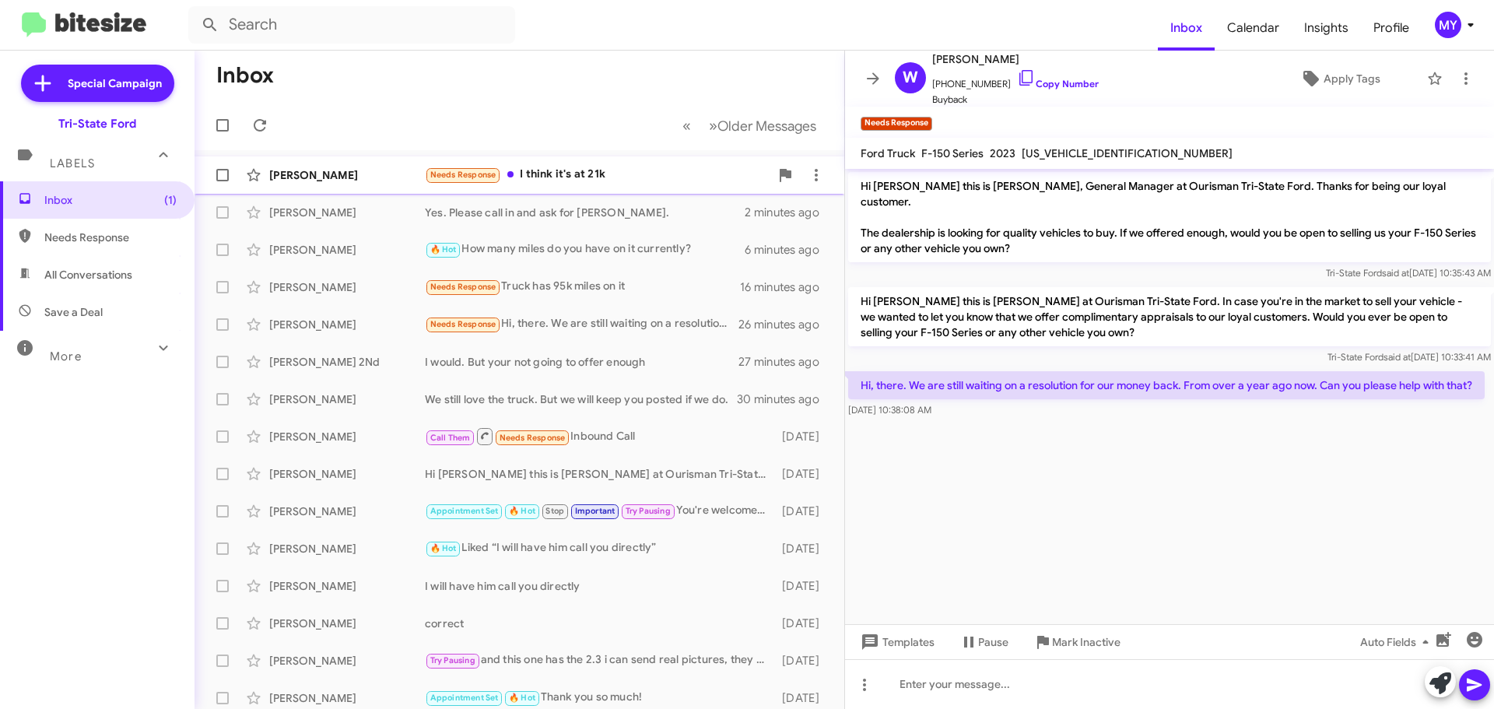
click at [567, 174] on div "Needs Response I think it's at 21k" at bounding box center [597, 175] width 345 height 18
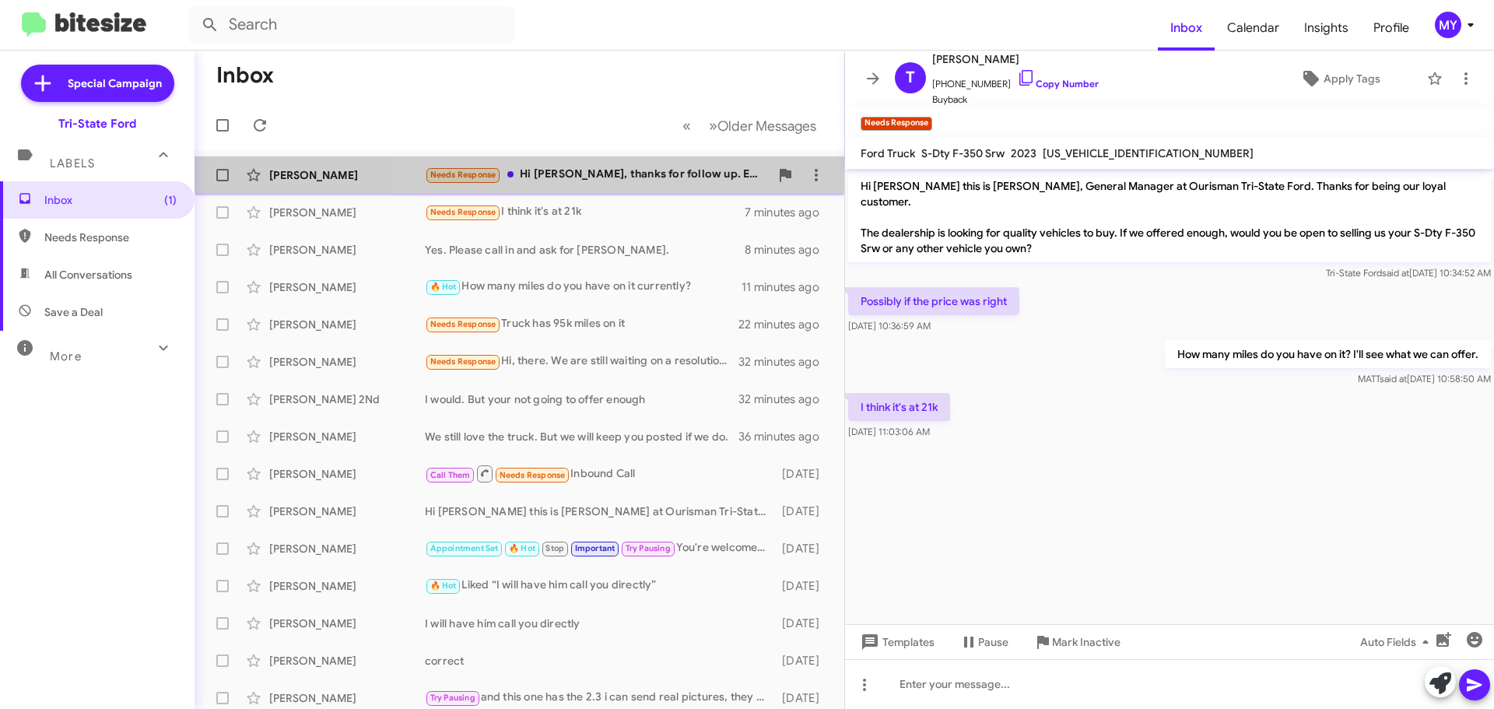
click at [624, 177] on div "Needs Response Hi [PERSON_NAME], thanks for follow up. Everything great about t…" at bounding box center [597, 175] width 345 height 18
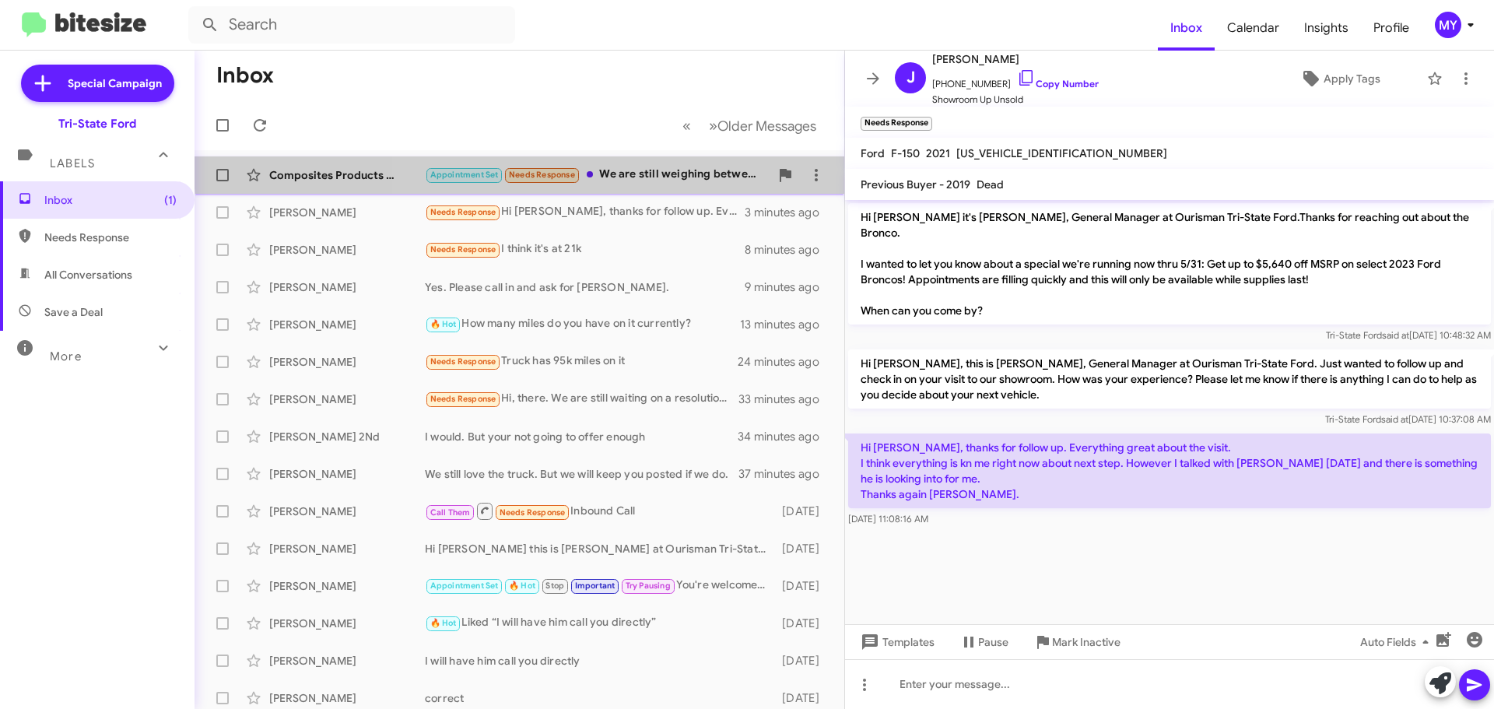
click at [668, 163] on div "Composites Products Usa Inc Appointment Set Needs Response We are still weighin…" at bounding box center [519, 175] width 625 height 31
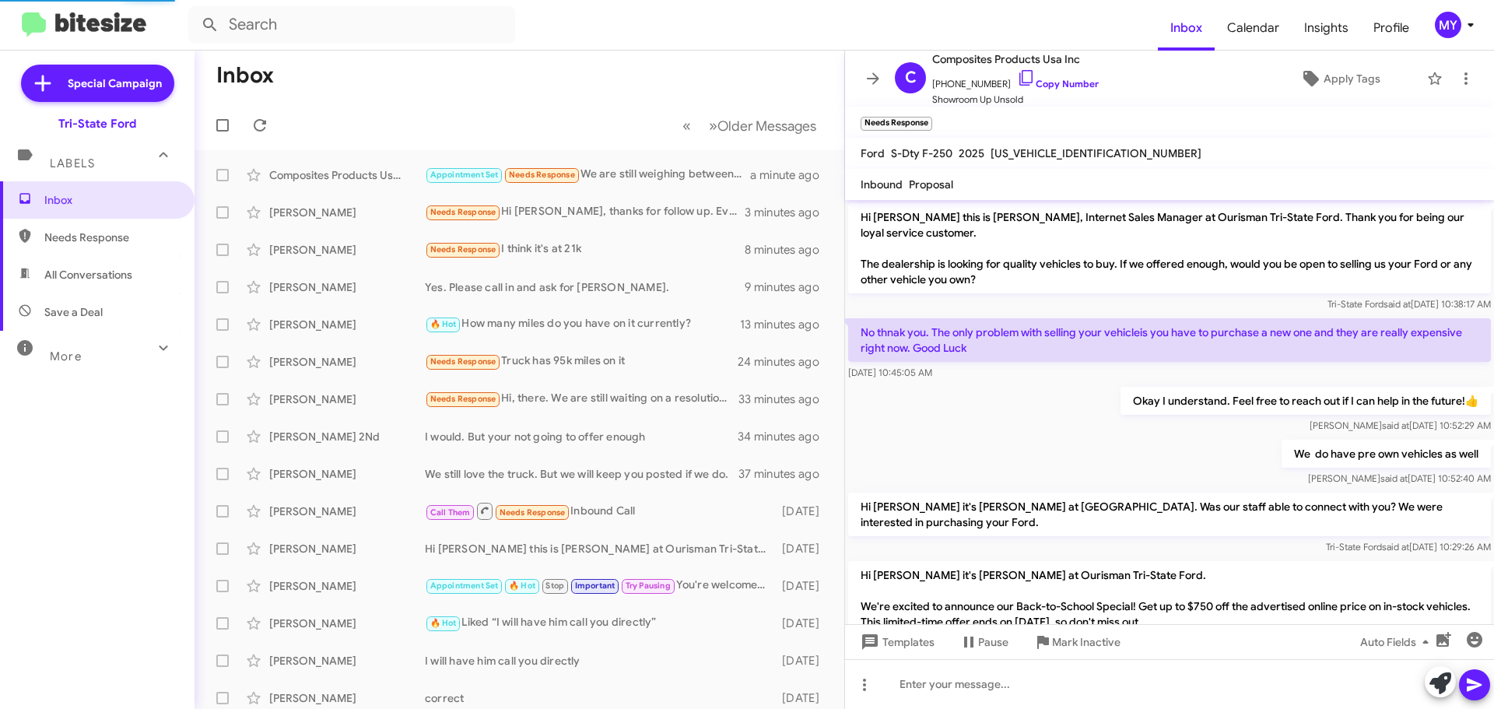
scroll to position [395, 0]
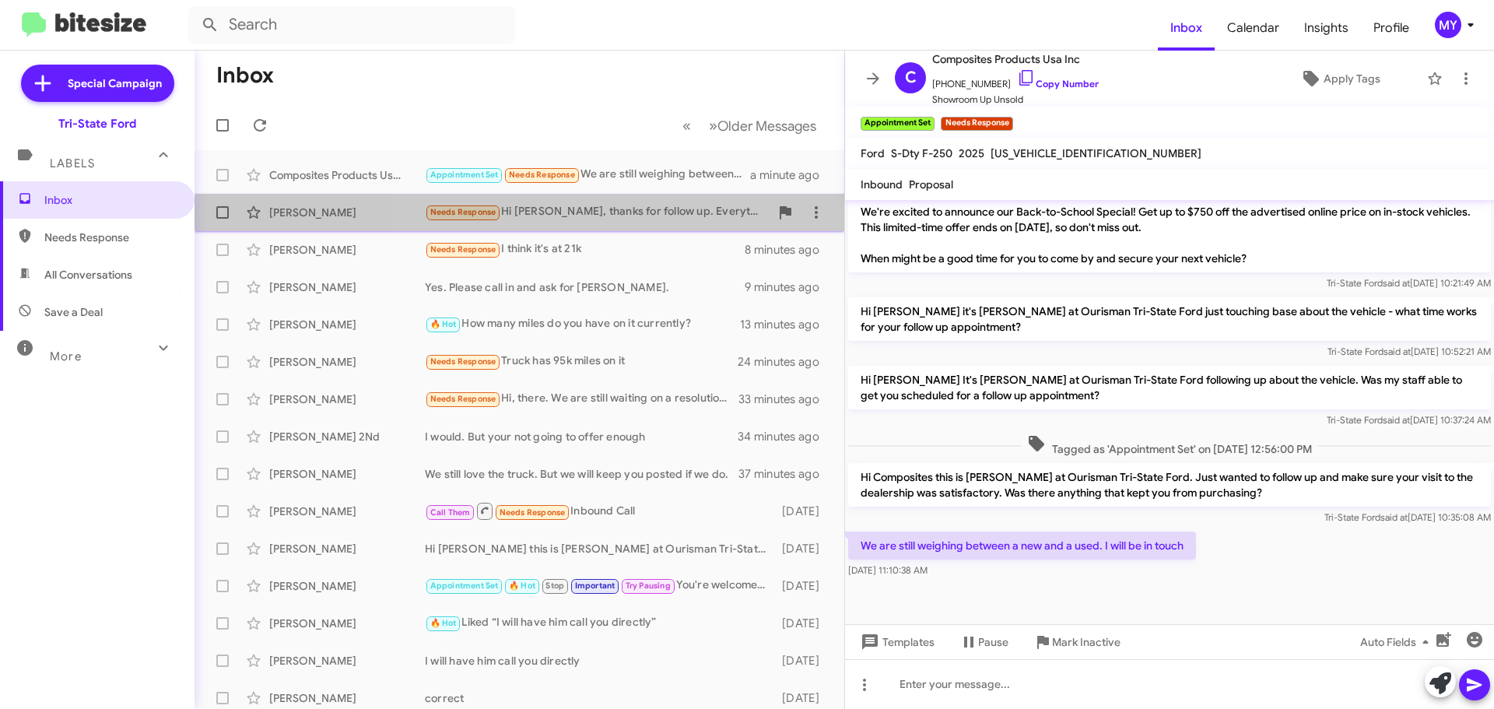
click at [628, 224] on div "[PERSON_NAME] Needs Response Hi [PERSON_NAME], thanks for follow up. Everything…" at bounding box center [519, 212] width 625 height 31
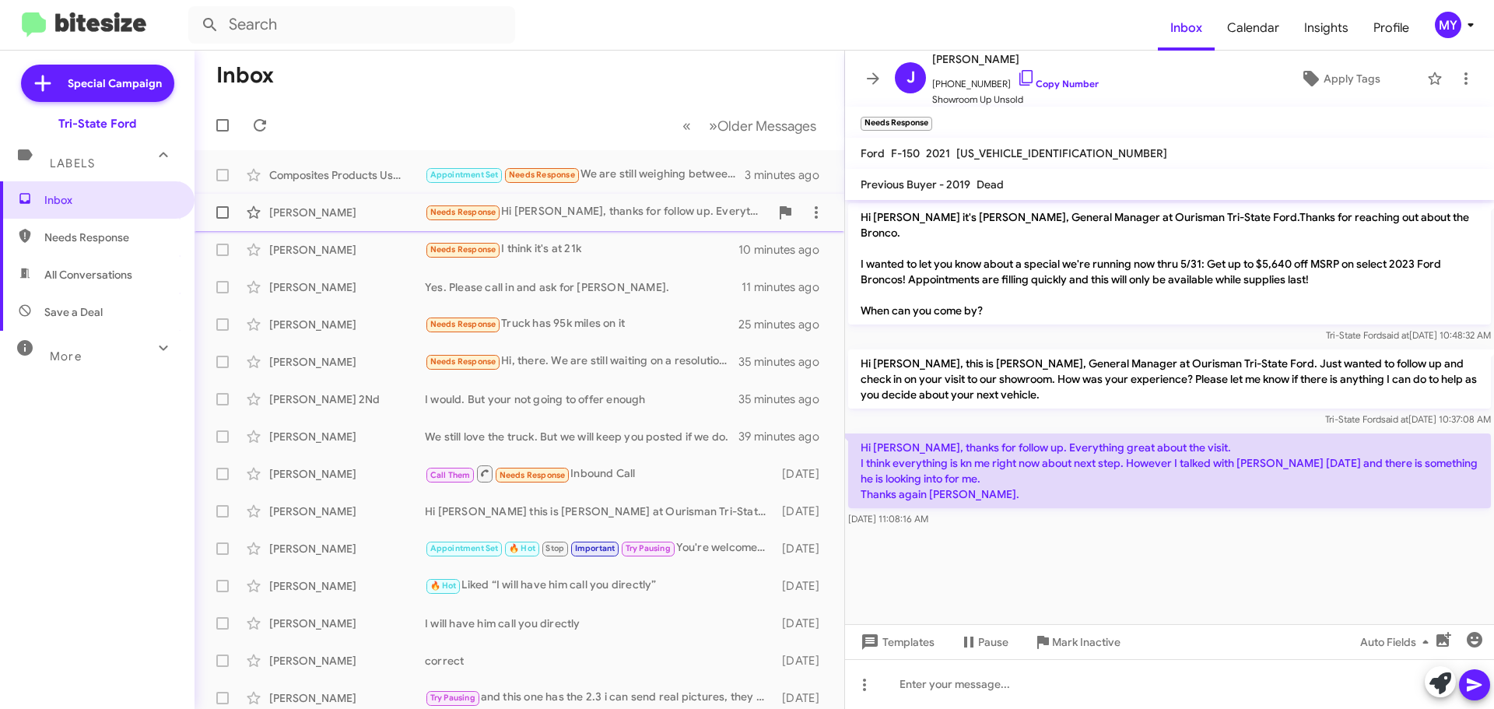
click at [572, 211] on div "Needs Response Hi [PERSON_NAME], thanks for follow up. Everything great about t…" at bounding box center [597, 212] width 345 height 18
click at [1465, 77] on icon at bounding box center [1466, 78] width 3 height 12
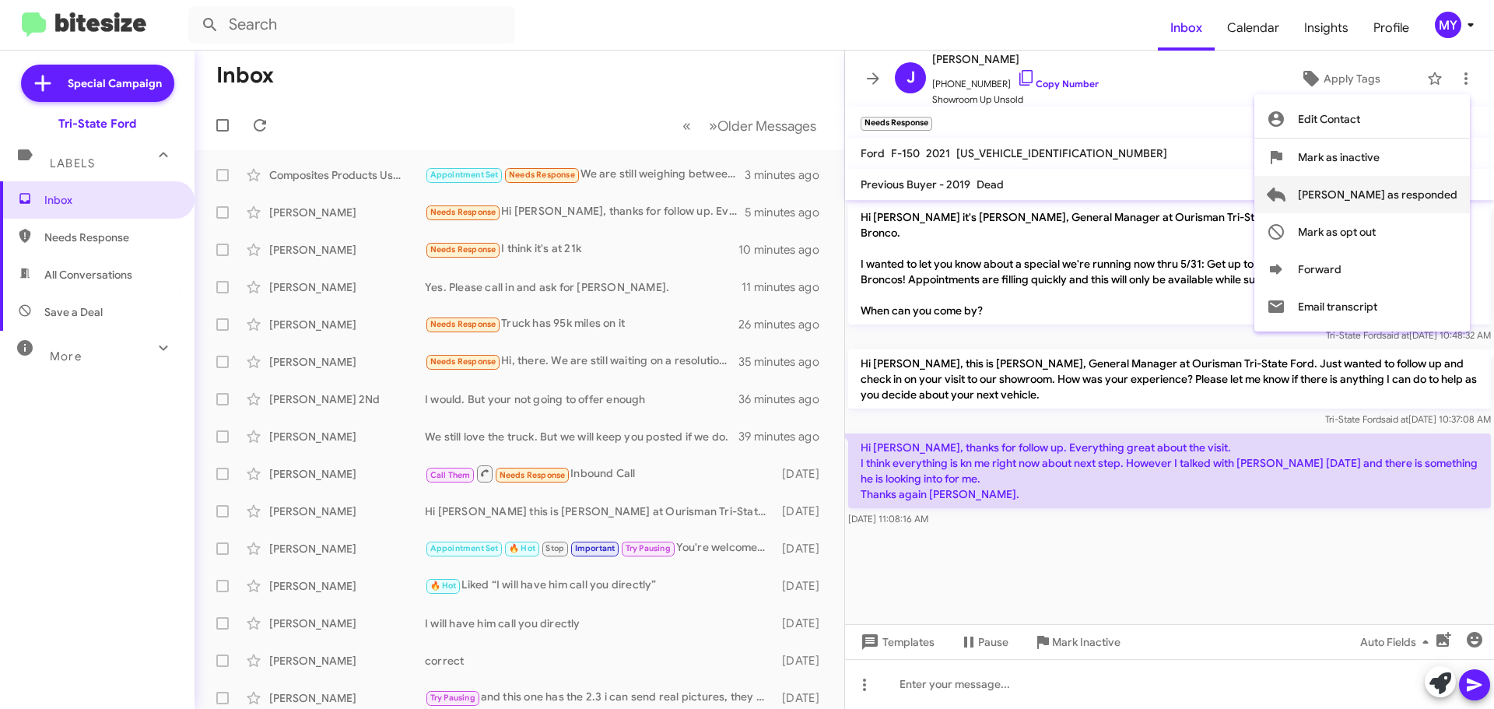
click at [1410, 198] on span "[PERSON_NAME] as responded" at bounding box center [1378, 194] width 160 height 37
